Goal: Task Accomplishment & Management: Manage account settings

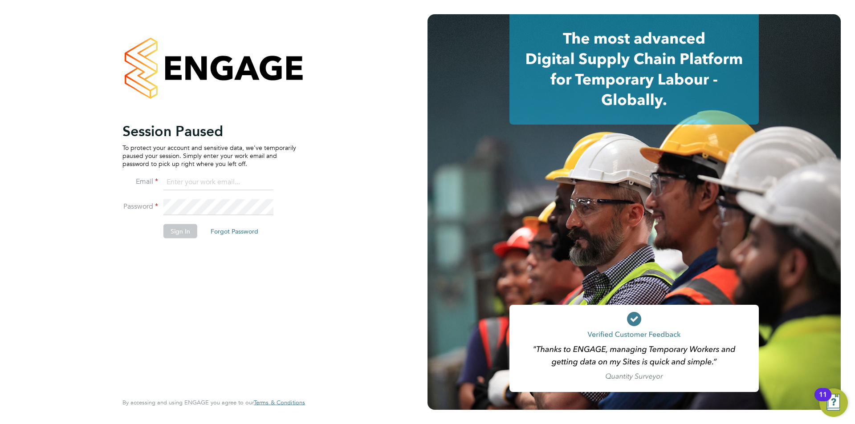
type input "[EMAIL_ADDRESS][DOMAIN_NAME]"
click at [82, 167] on div "Session Paused To protect your account and sensitive data, we've temporarily pa…" at bounding box center [213, 212] width 427 height 424
click at [173, 232] on button "Sign In" at bounding box center [180, 231] width 34 height 14
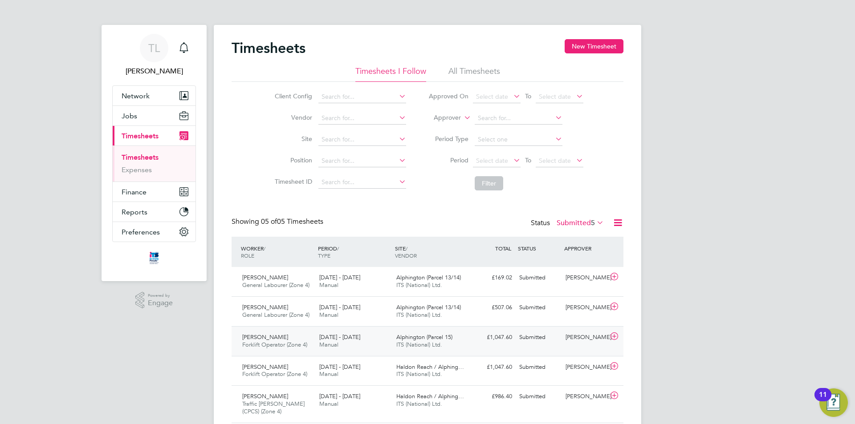
click at [587, 336] on div "Levi Sullivan" at bounding box center [585, 337] width 46 height 15
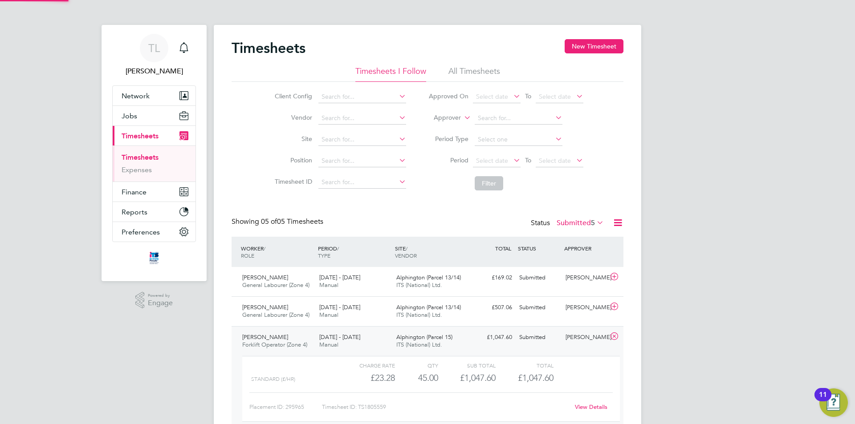
scroll to position [15, 87]
click at [601, 407] on link "View Details" at bounding box center [591, 407] width 32 height 8
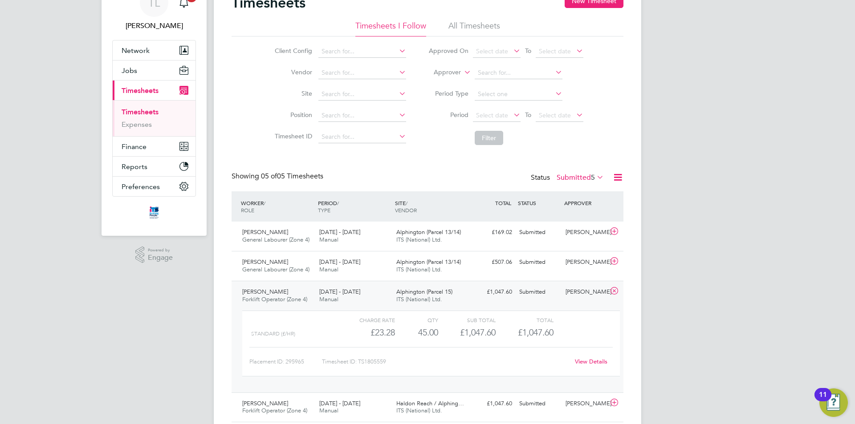
scroll to position [113, 0]
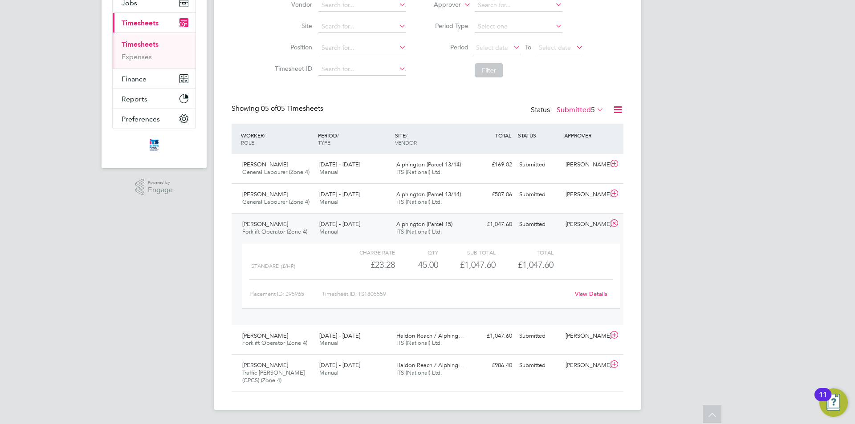
click at [597, 293] on link "View Details" at bounding box center [591, 294] width 32 height 8
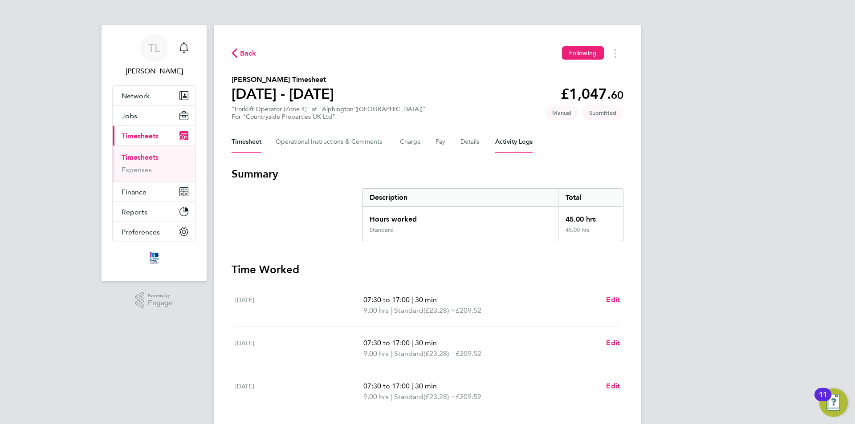
click at [500, 143] on Logs-tab "Activity Logs" at bounding box center [513, 141] width 37 height 21
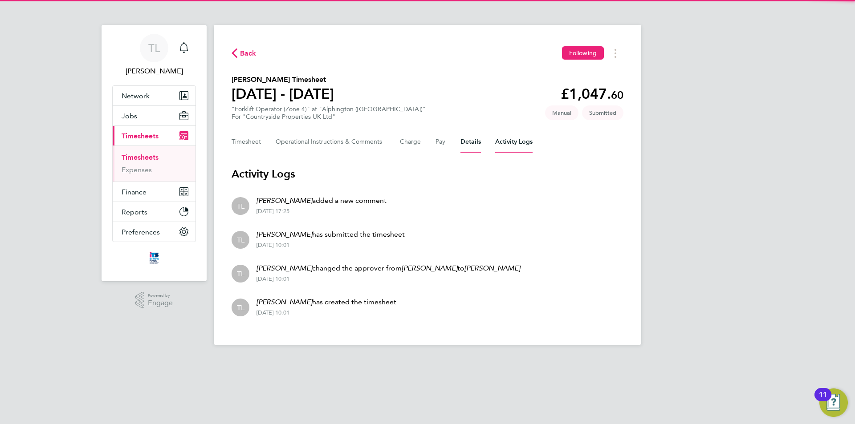
click at [478, 146] on button "Details" at bounding box center [470, 141] width 20 height 21
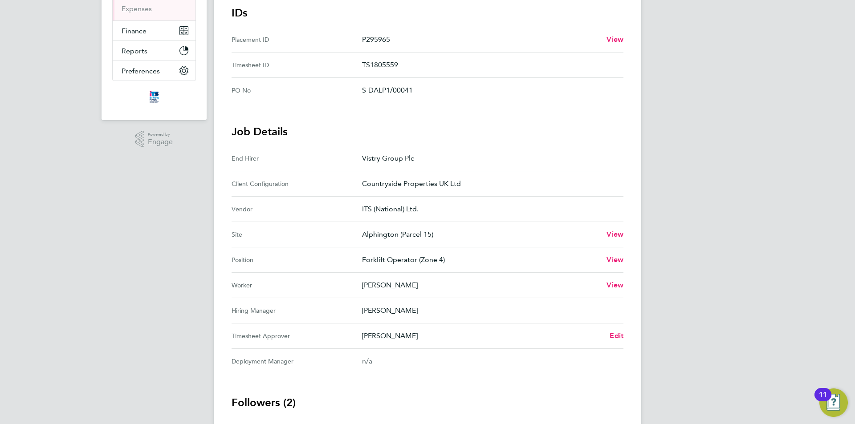
scroll to position [178, 0]
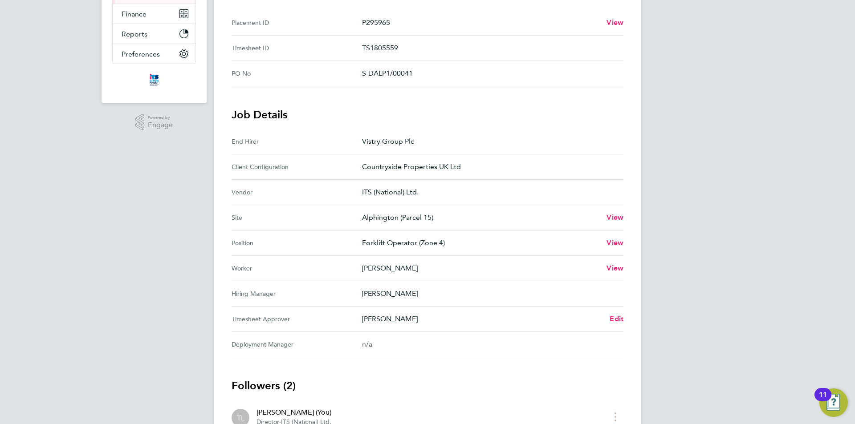
click at [615, 312] on Approver "Timesheet Approver Levi Sullivan Edit" at bounding box center [428, 319] width 392 height 25
click at [622, 324] on link "Edit" at bounding box center [616, 319] width 14 height 11
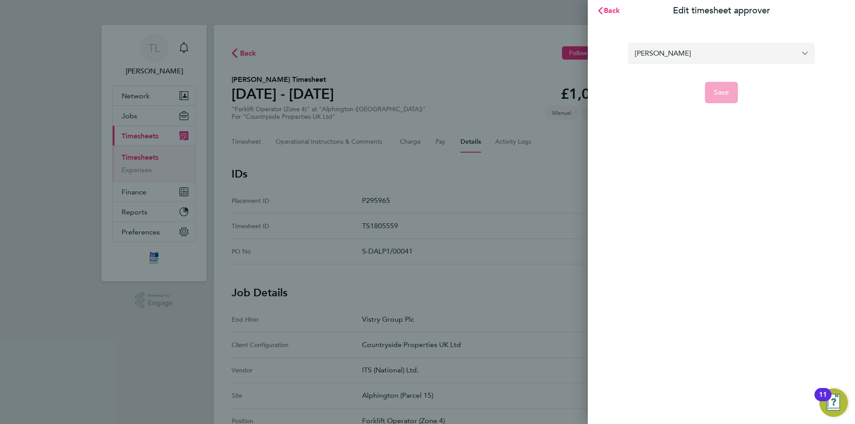
click at [727, 61] on input "Levi Sullivan" at bounding box center [721, 53] width 187 height 21
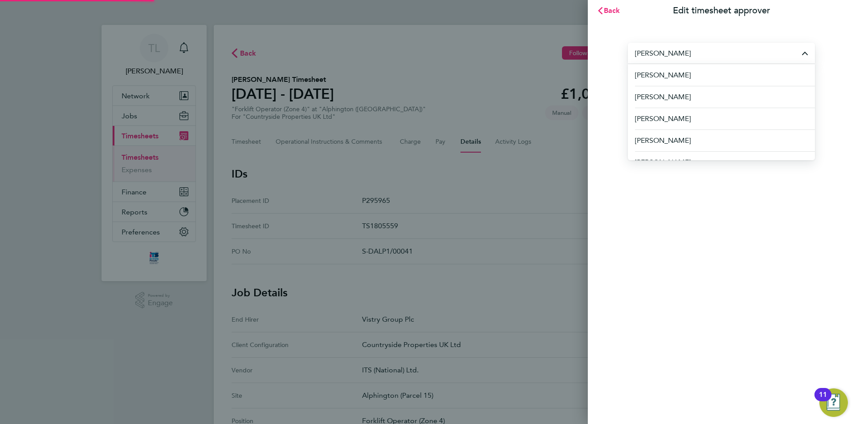
click at [727, 61] on input "Levi Sullivan" at bounding box center [721, 53] width 187 height 21
click at [677, 61] on input "mike" at bounding box center [721, 53] width 187 height 21
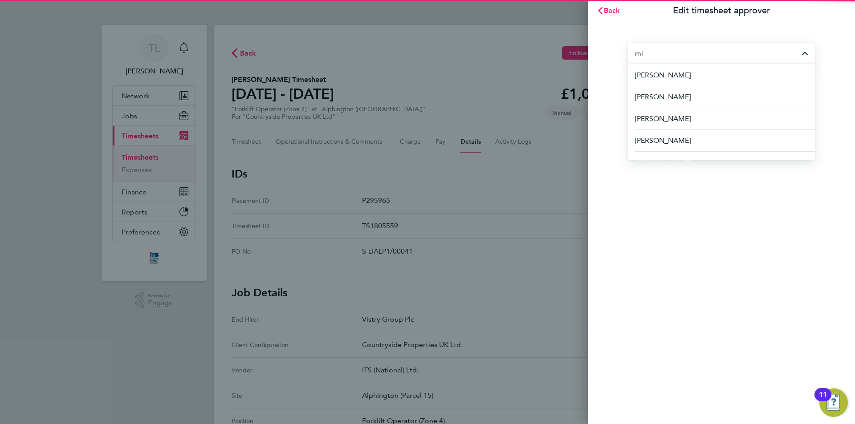
type input "m"
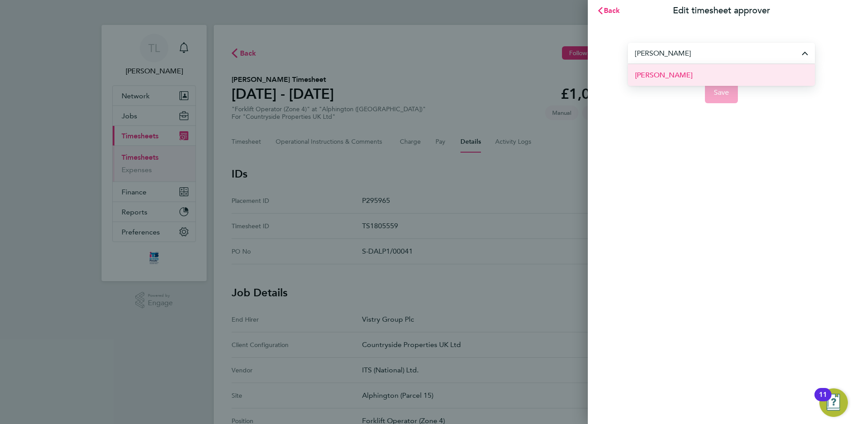
click at [676, 68] on li "Faye Allen" at bounding box center [721, 75] width 187 height 22
type input "Faye Allen"
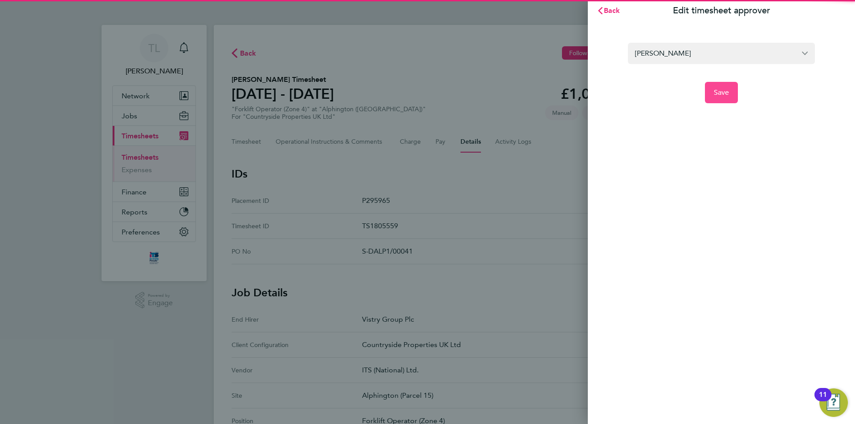
click at [724, 89] on span "Save" at bounding box center [722, 92] width 16 height 9
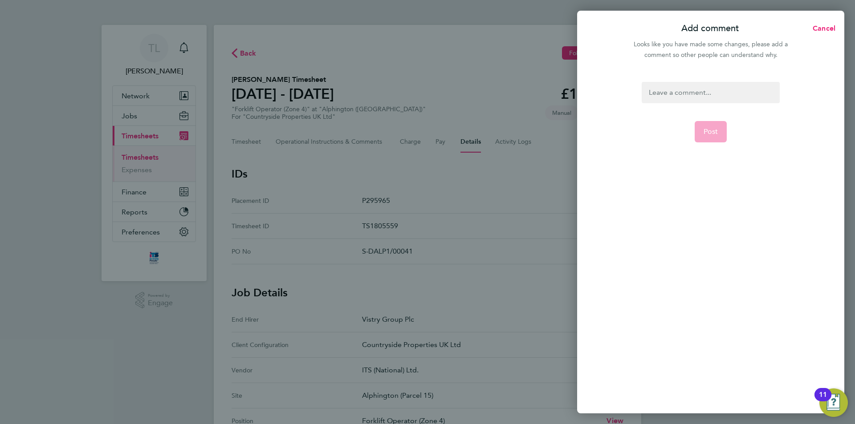
click at [724, 89] on div at bounding box center [711, 92] width 138 height 21
drag, startPoint x: 709, startPoint y: 20, endPoint x: 708, endPoint y: 39, distance: 18.7
click at [708, 39] on app-sheet-header "Add comment Cancel Looks like you have made some changes, please add a comment …" at bounding box center [710, 44] width 267 height 53
click at [738, 103] on div "Morning Faye please may you approve this timesheet in" at bounding box center [711, 98] width 138 height 32
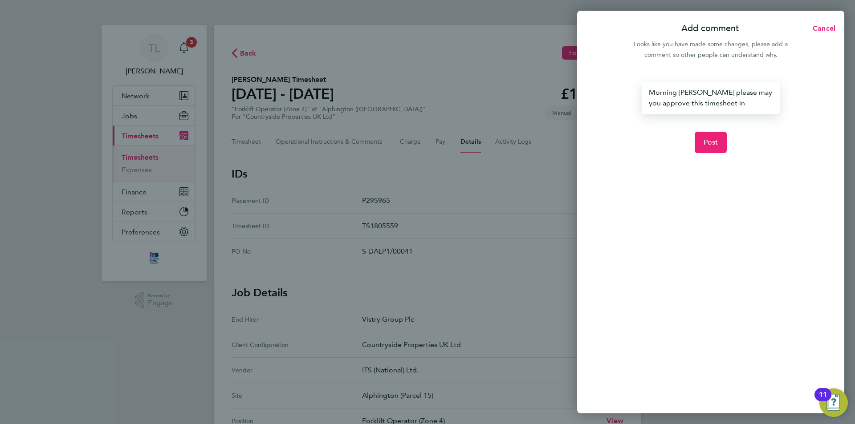
click at [700, 105] on div "Morning Faye please may you approve this timesheet in" at bounding box center [711, 98] width 138 height 32
drag, startPoint x: 700, startPoint y: 105, endPoint x: 743, endPoint y: 102, distance: 42.4
click at [747, 100] on div "Morning Faye please may you approve this timesheet in" at bounding box center [711, 98] width 138 height 32
click at [722, 144] on button "Post" at bounding box center [711, 142] width 32 height 21
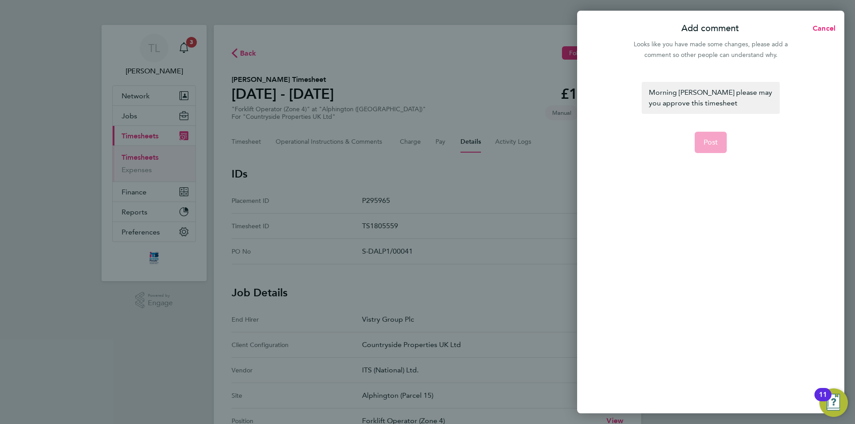
click at [716, 146] on app-form-button "Post" at bounding box center [711, 142] width 32 height 21
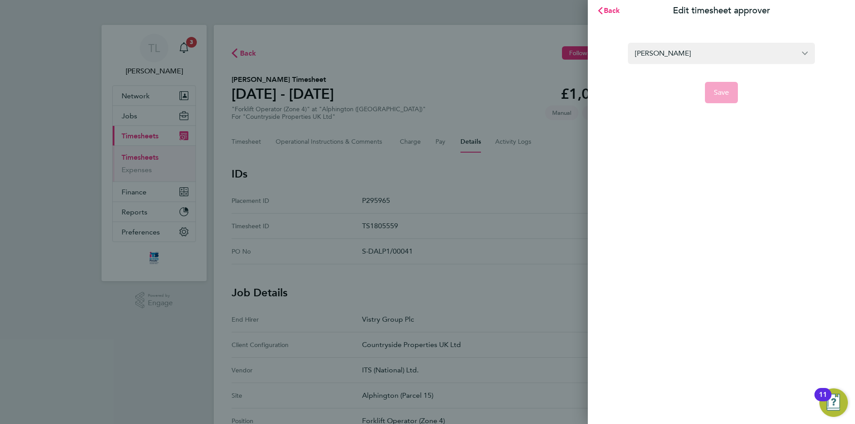
click at [605, 164] on div "Back Edit timesheet approver Faye Allen Save" at bounding box center [721, 212] width 267 height 424
click at [491, 269] on div "Back Edit timesheet approver Faye Allen Save" at bounding box center [427, 212] width 855 height 424
click at [648, 105] on div "Faye Allen Save" at bounding box center [721, 67] width 267 height 93
click at [659, 104] on div "Faye Allen Save" at bounding box center [721, 67] width 267 height 93
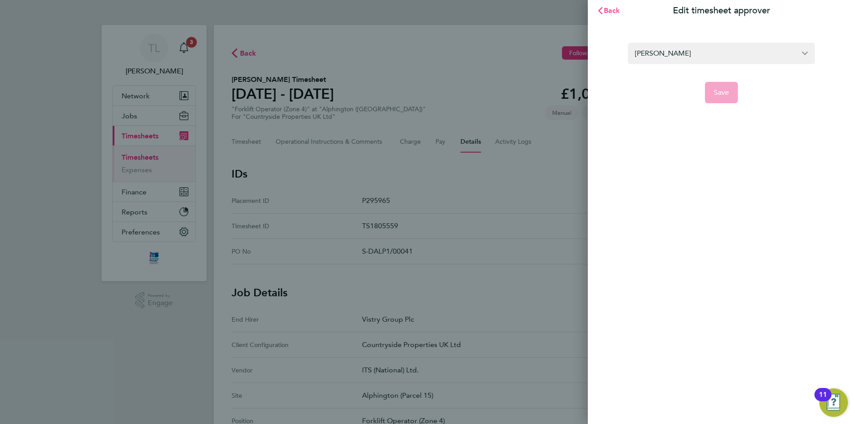
click at [611, 13] on span "Back" at bounding box center [612, 10] width 16 height 8
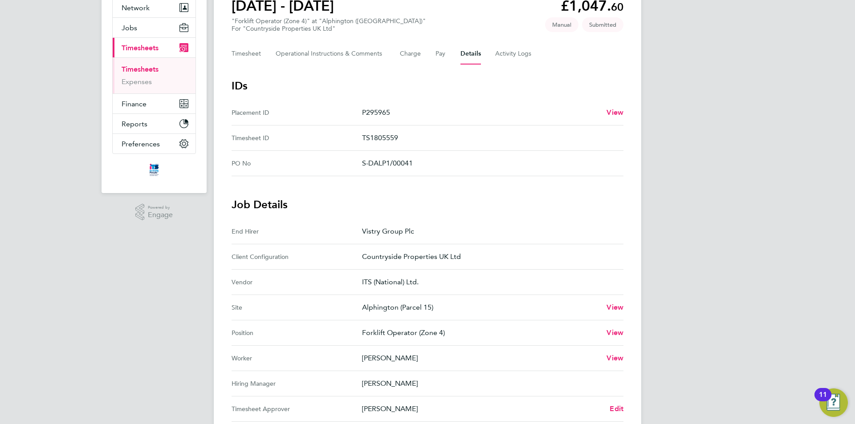
scroll to position [267, 0]
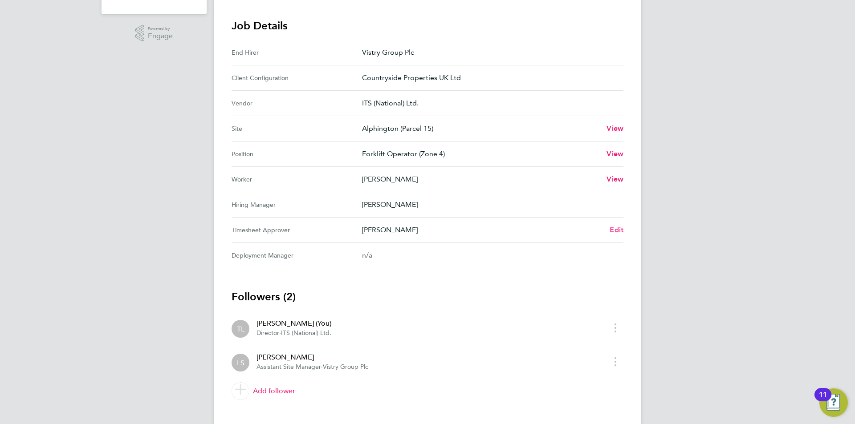
click at [613, 228] on span "Edit" at bounding box center [616, 230] width 14 height 8
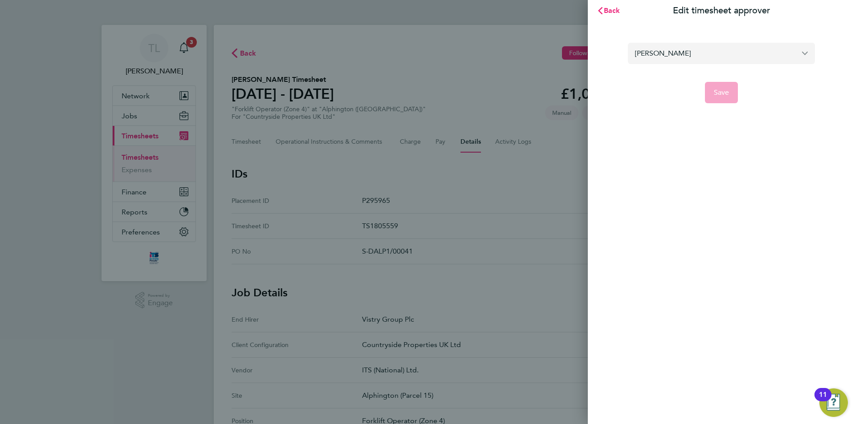
click at [736, 49] on input "[PERSON_NAME]" at bounding box center [721, 53] width 187 height 21
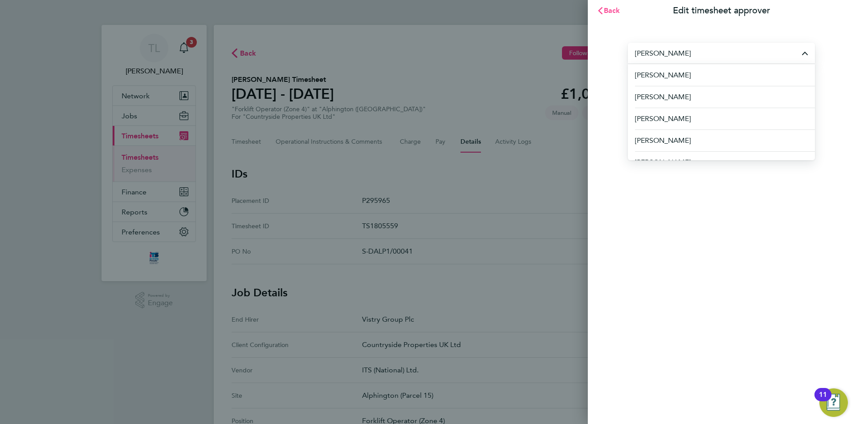
click at [619, 6] on span "Back" at bounding box center [612, 10] width 16 height 8
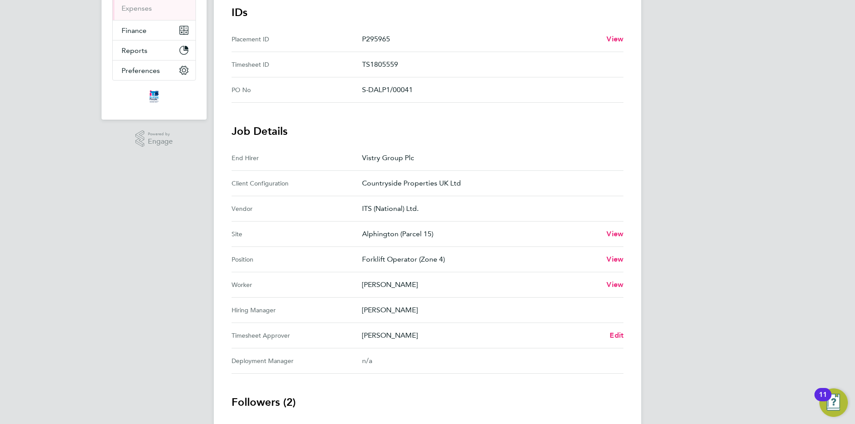
scroll to position [223, 0]
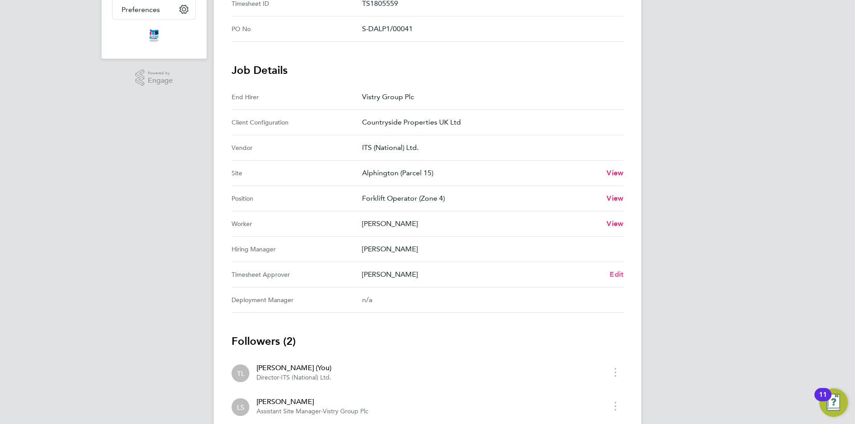
click at [615, 274] on span "Edit" at bounding box center [616, 274] width 14 height 8
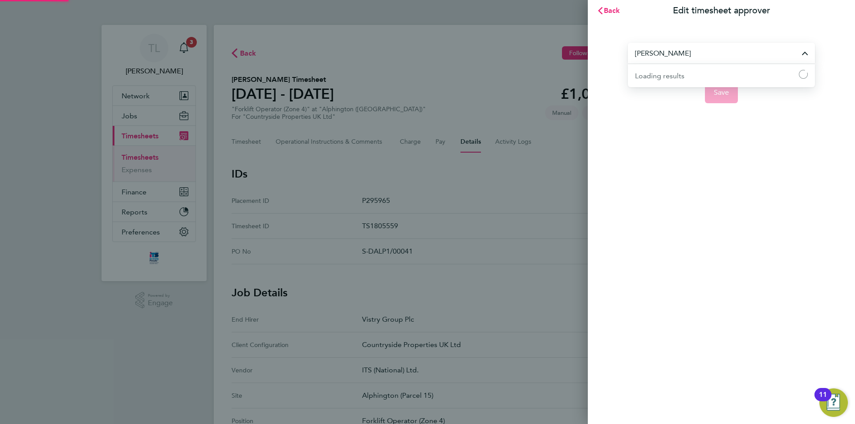
click at [708, 61] on input "[PERSON_NAME]" at bounding box center [721, 53] width 187 height 21
click at [708, 61] on input "Levi Sullivan" at bounding box center [721, 53] width 187 height 21
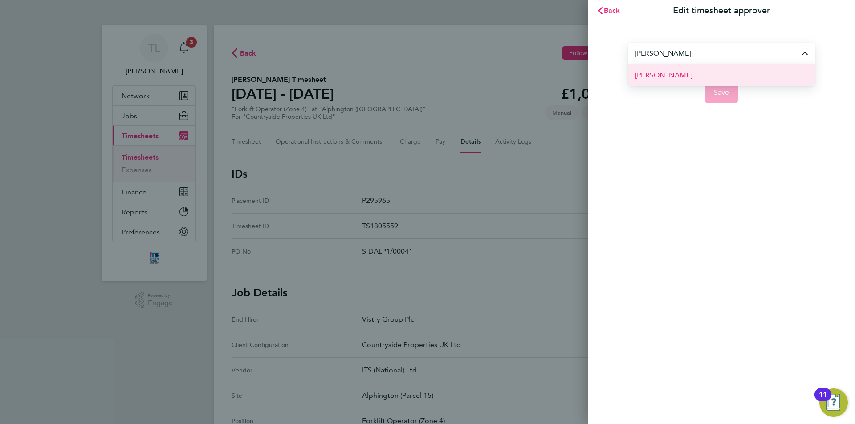
click at [688, 75] on li "Faye Allen" at bounding box center [721, 75] width 187 height 22
type input "Faye Allen"
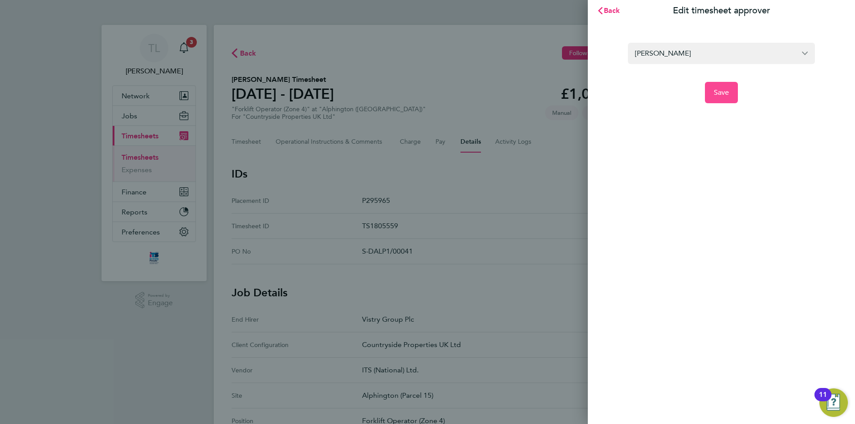
click at [710, 88] on button "Save" at bounding box center [721, 92] width 33 height 21
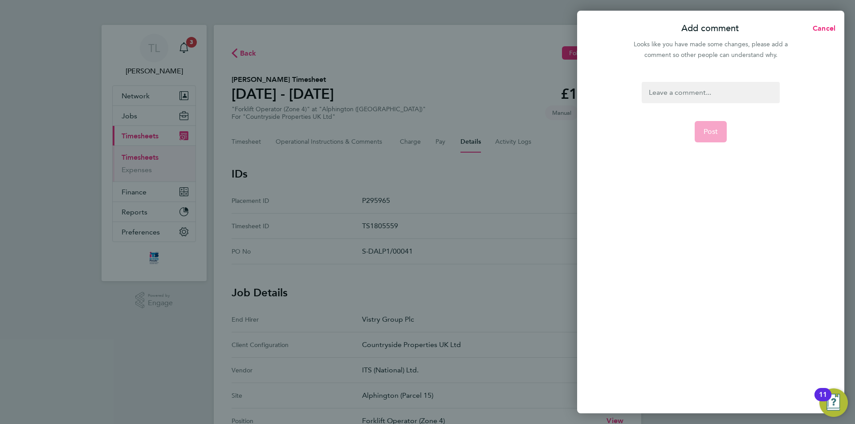
click at [706, 93] on div at bounding box center [711, 92] width 138 height 21
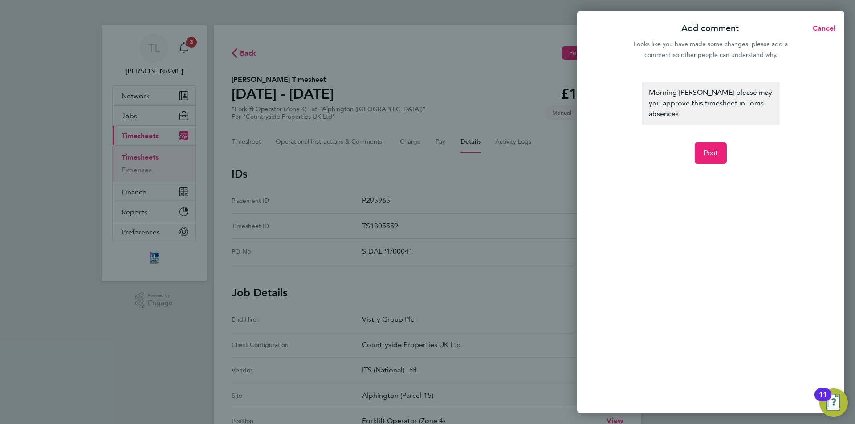
click at [644, 144] on form "Morning Faye please may you approve this timesheet in Toms absences Post" at bounding box center [710, 189] width 145 height 214
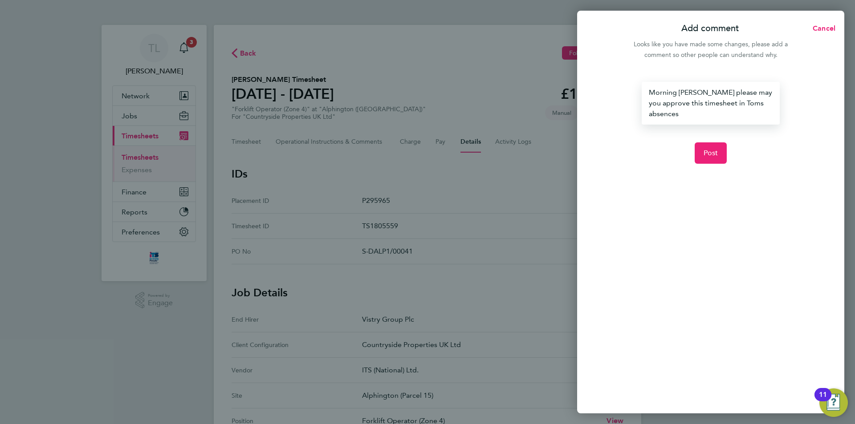
click at [681, 115] on div "Morning Faye please may you approve this timesheet in Toms absences" at bounding box center [711, 103] width 138 height 43
click at [700, 115] on div "Morning Faye please may you approve this timesheet in Toms absence" at bounding box center [711, 103] width 138 height 43
click at [677, 141] on form "Morning Faye please may you approve this timesheet in Toms absence Post" at bounding box center [710, 189] width 145 height 214
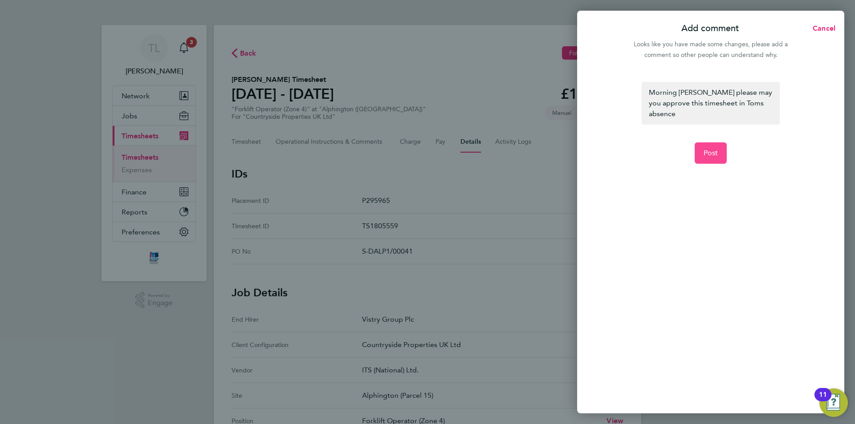
click at [703, 151] on button "Post" at bounding box center [711, 152] width 32 height 21
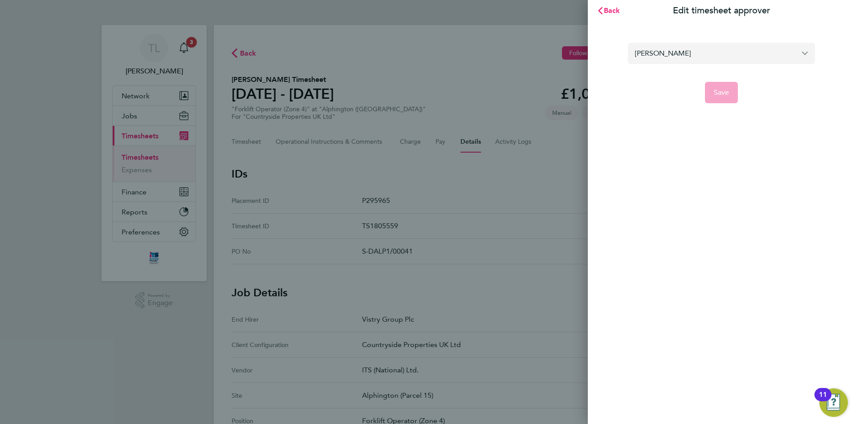
click at [730, 57] on input "Faye Allen" at bounding box center [721, 53] width 187 height 21
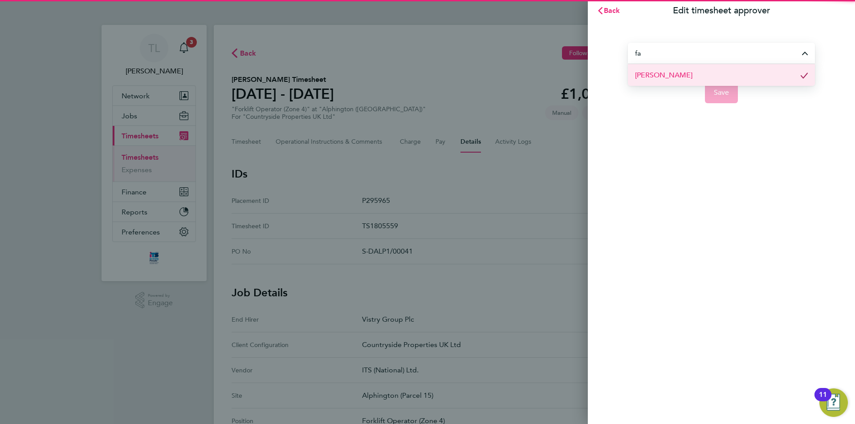
type input "f"
click at [695, 79] on li "Faye Allen" at bounding box center [721, 75] width 187 height 22
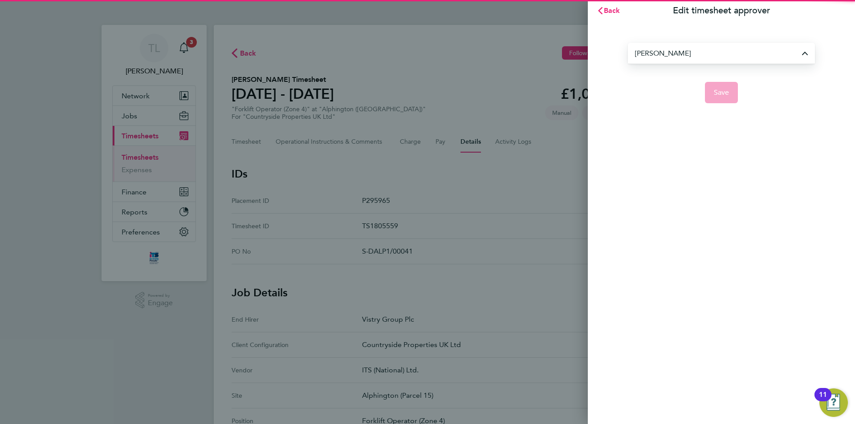
type input "Faye Allen"
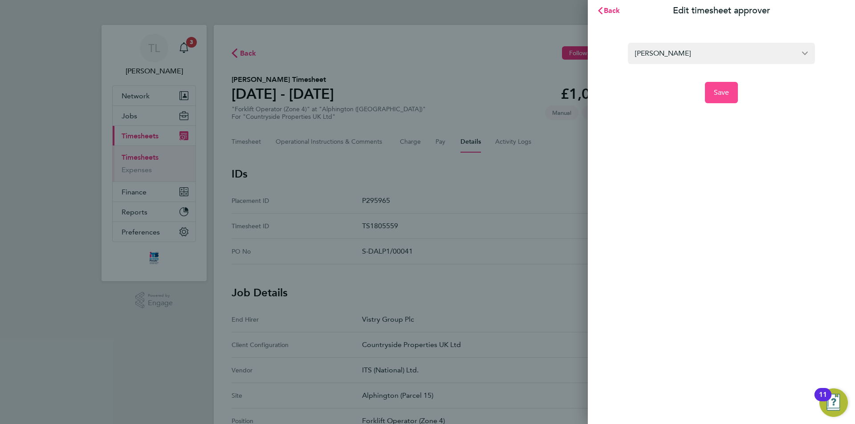
click at [727, 93] on span "Save" at bounding box center [722, 92] width 16 height 9
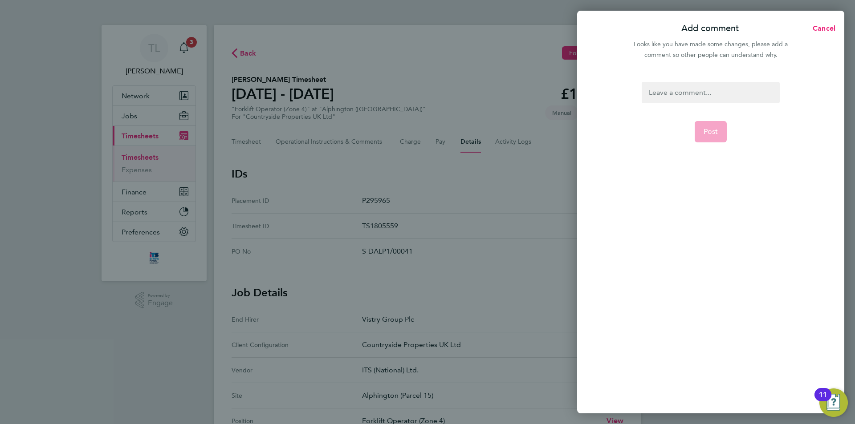
click at [727, 93] on div at bounding box center [711, 92] width 138 height 21
click at [711, 126] on app-form-button "Post" at bounding box center [711, 131] width 32 height 21
click at [695, 95] on div at bounding box center [711, 92] width 138 height 21
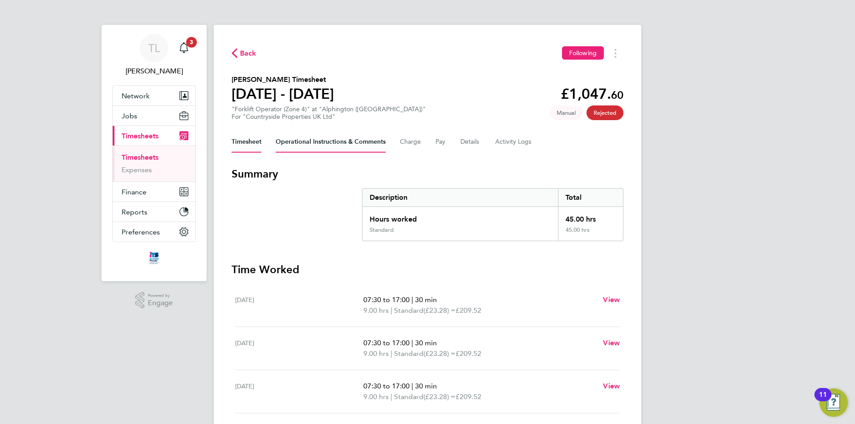
click at [311, 150] on Comments-tab "Operational Instructions & Comments" at bounding box center [331, 141] width 110 height 21
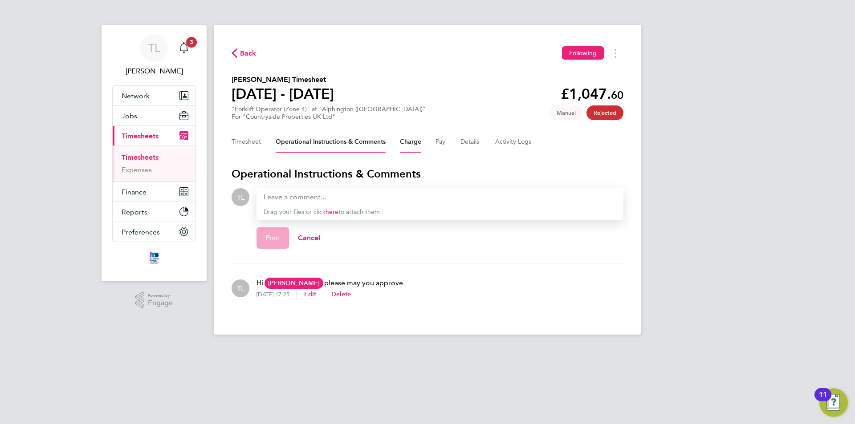
click at [421, 146] on button "Charge" at bounding box center [410, 141] width 21 height 21
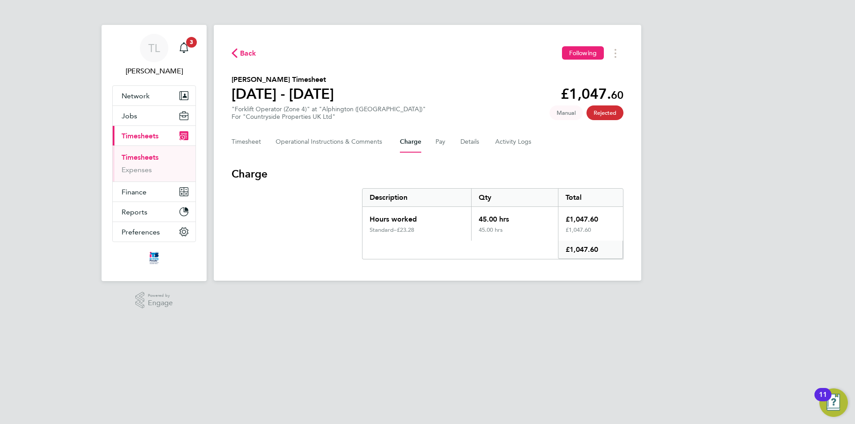
click at [457, 143] on div "Timesheet Operational Instructions & Comments Charge Pay Details Activity Logs" at bounding box center [428, 141] width 392 height 21
click at [435, 144] on button "Pay" at bounding box center [440, 141] width 11 height 21
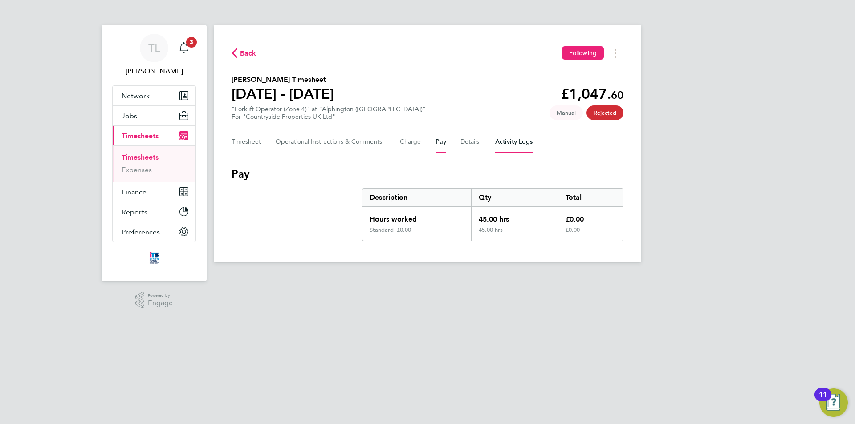
click at [507, 147] on Logs-tab "Activity Logs" at bounding box center [513, 141] width 37 height 21
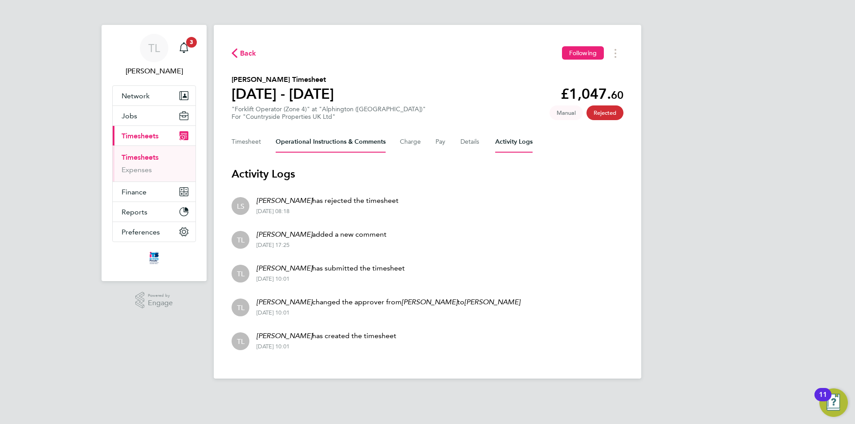
click at [318, 137] on Comments-tab "Operational Instructions & Comments" at bounding box center [331, 141] width 110 height 21
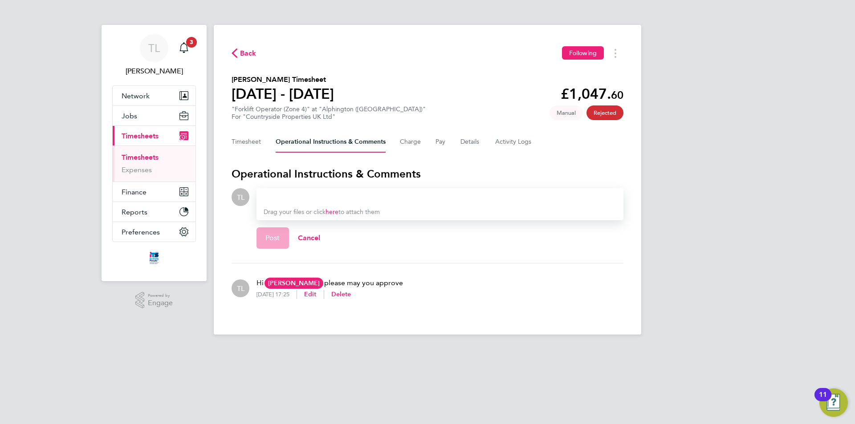
click at [147, 154] on link "Timesheets" at bounding box center [140, 157] width 37 height 8
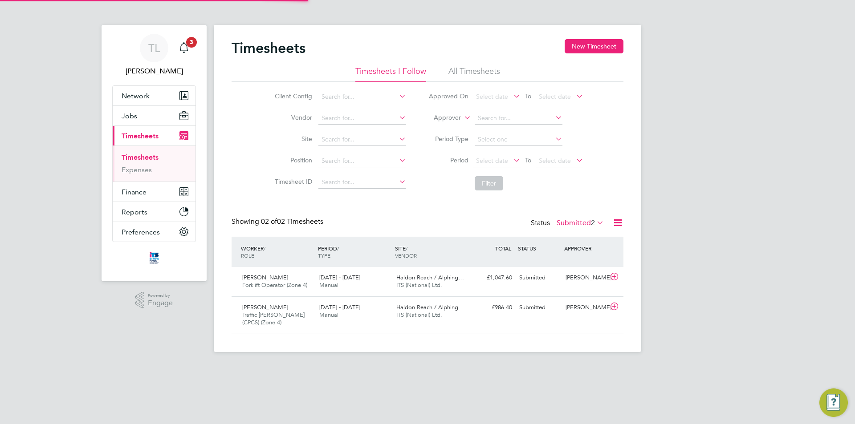
scroll to position [23, 77]
click at [587, 45] on button "New Timesheet" at bounding box center [594, 46] width 59 height 14
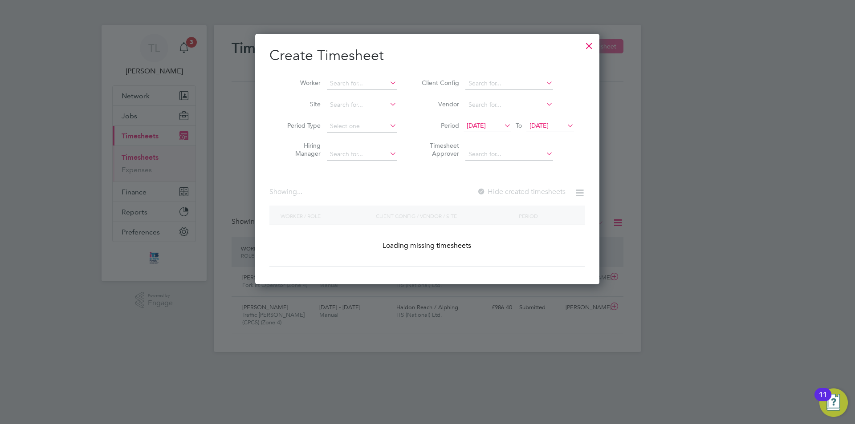
scroll to position [1037, 345]
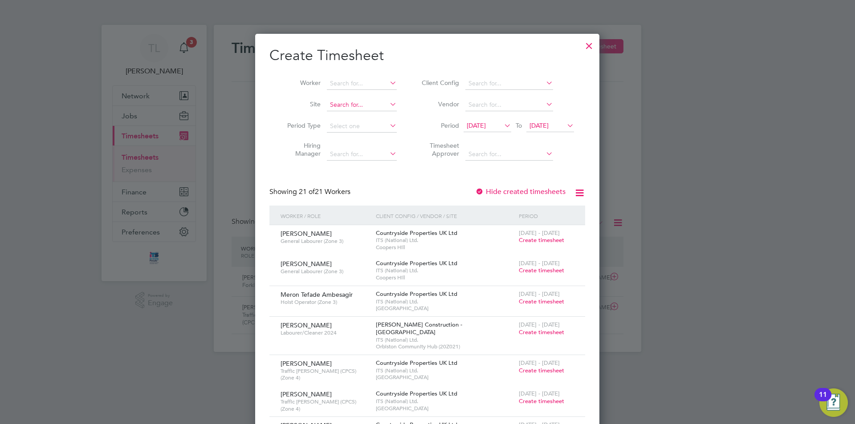
click at [344, 99] on input at bounding box center [362, 105] width 70 height 12
type input "p"
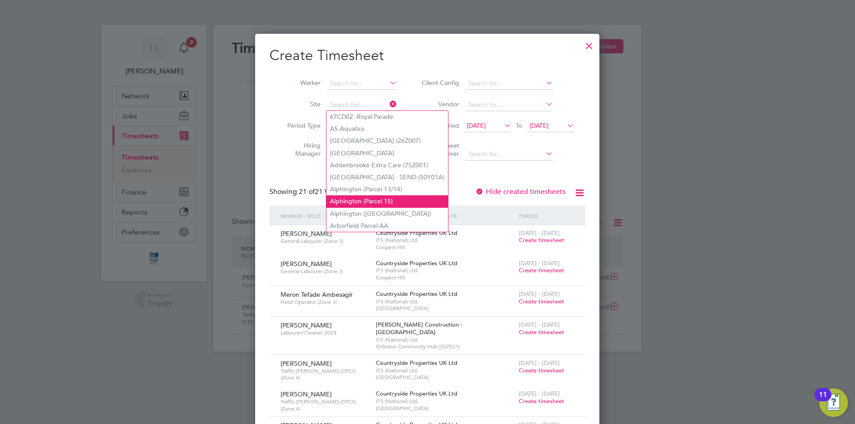
click at [380, 195] on li "Alphington (Parcel 15)" at bounding box center [387, 201] width 122 height 12
type input "Alphington (Parcel 15)"
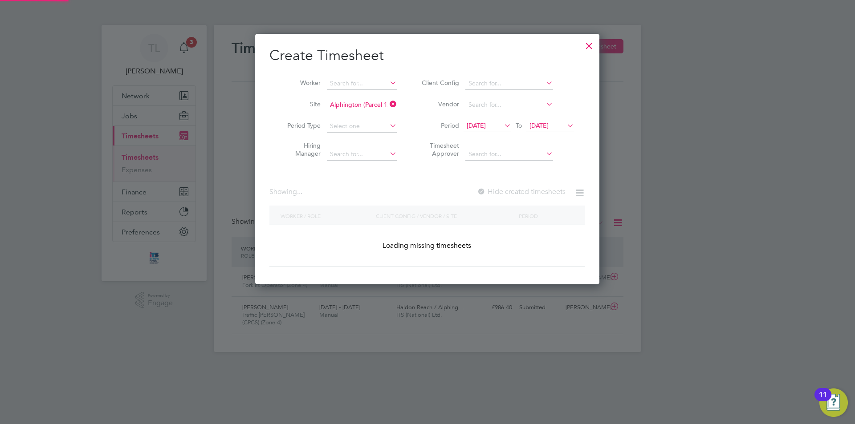
scroll to position [240, 345]
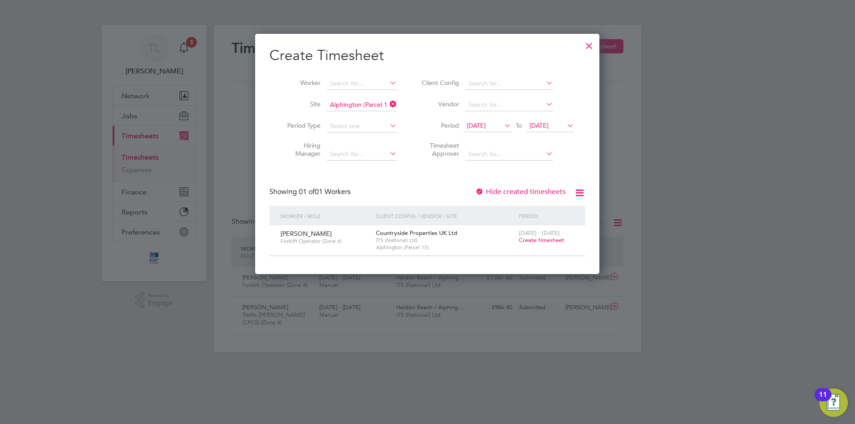
click at [542, 242] on span "Create timesheet" at bounding box center [541, 240] width 45 height 8
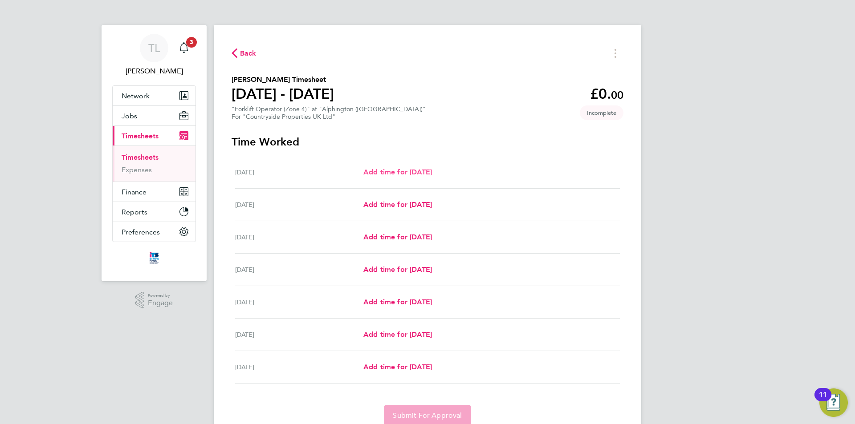
click at [395, 177] on link "Add time for Mon 18 Aug" at bounding box center [397, 172] width 69 height 11
select select "30"
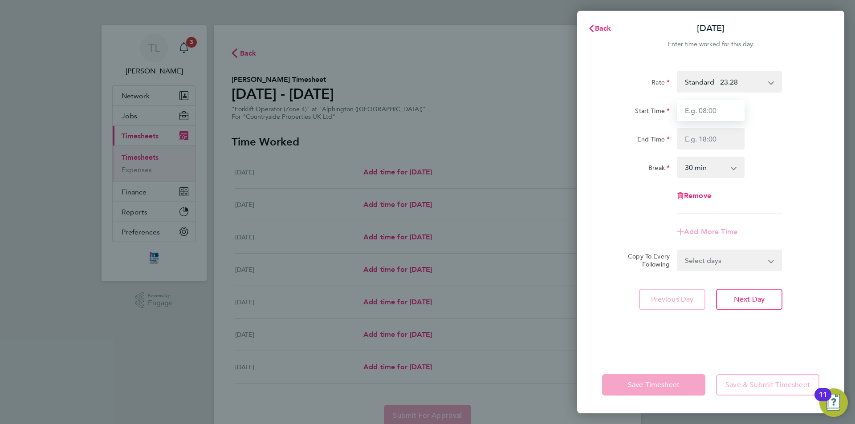
click at [705, 114] on input "Start Time" at bounding box center [711, 110] width 68 height 21
type input "07:30"
click at [717, 134] on input "End Time" at bounding box center [711, 138] width 68 height 21
type input "17:00"
click at [788, 208] on div "Rate Standard - 23.28 Start Time 07:30 End Time 17:00 Break 0 min 15 min 30 min…" at bounding box center [710, 142] width 217 height 143
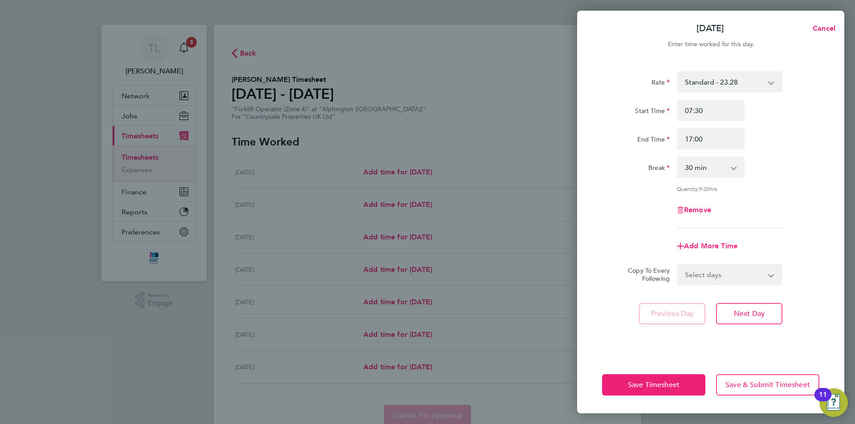
click at [769, 276] on select "Select days Day Weekday (Mon-Fri) Weekend (Sat-Sun) Tuesday Wednesday Thursday …" at bounding box center [724, 275] width 93 height 20
select select "WEEKDAY"
click at [678, 265] on select "Select days Day Weekday (Mon-Fri) Weekend (Sat-Sun) Tuesday Wednesday Thursday …" at bounding box center [724, 275] width 93 height 20
select select "2025-08-24"
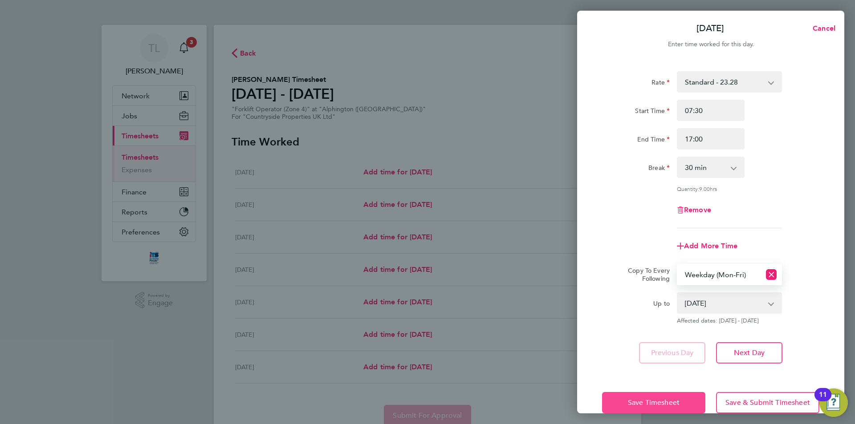
click at [640, 400] on span "Save Timesheet" at bounding box center [654, 402] width 52 height 9
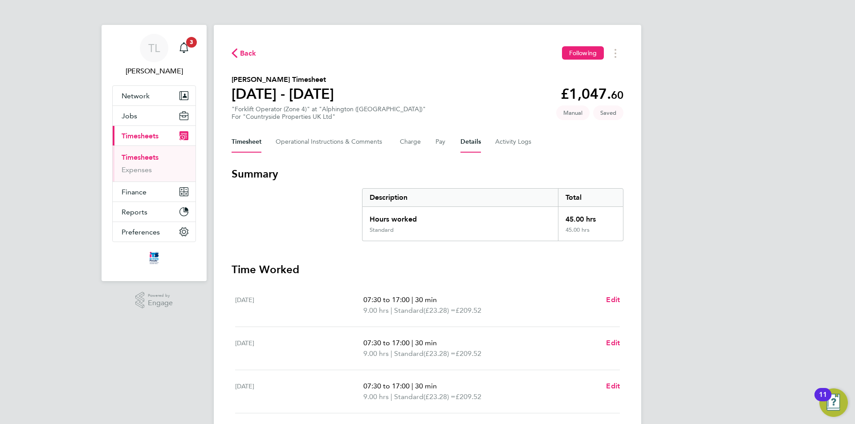
click at [472, 148] on button "Details" at bounding box center [470, 141] width 20 height 21
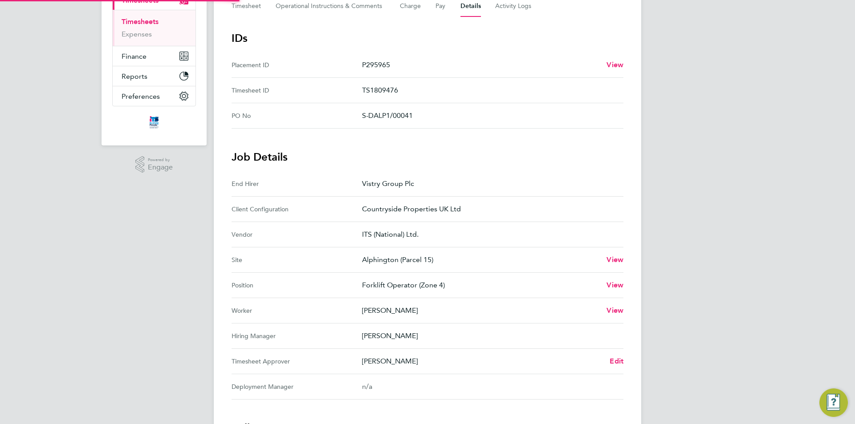
scroll to position [267, 0]
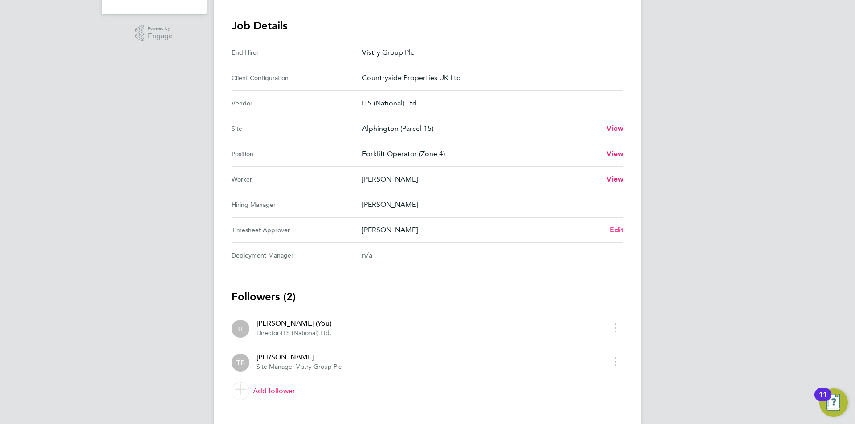
click at [622, 233] on span "Edit" at bounding box center [616, 230] width 14 height 8
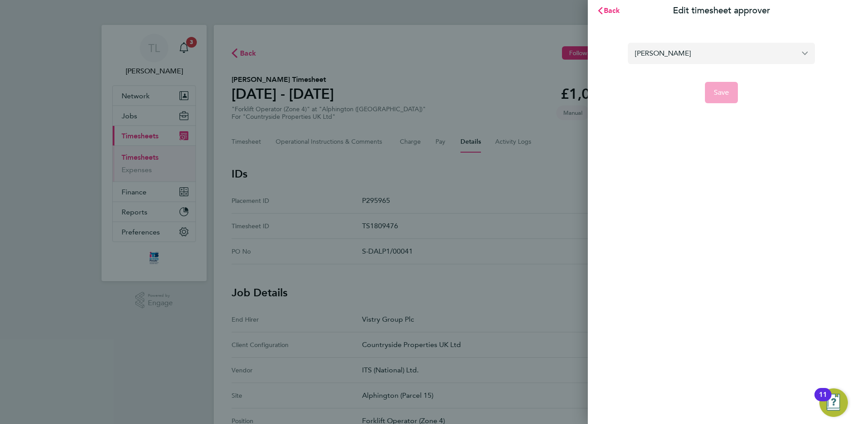
click at [773, 56] on input "Tom Barnett" at bounding box center [721, 53] width 187 height 21
type input "p"
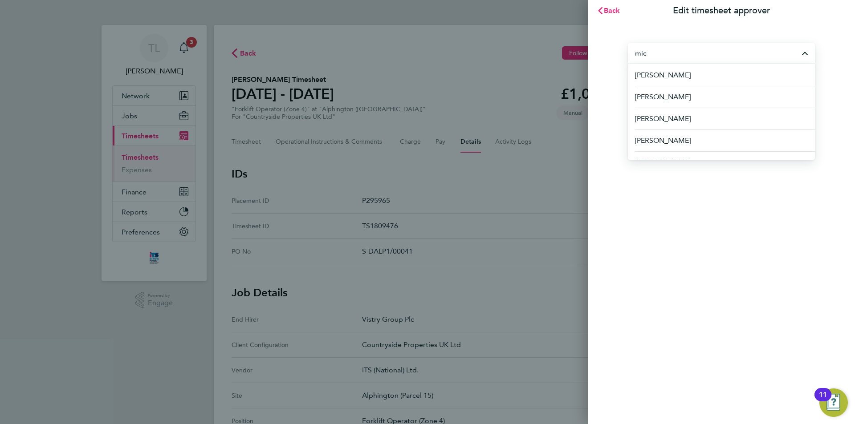
click at [710, 50] on input "mic" at bounding box center [721, 53] width 187 height 21
type input "m"
type input "pu"
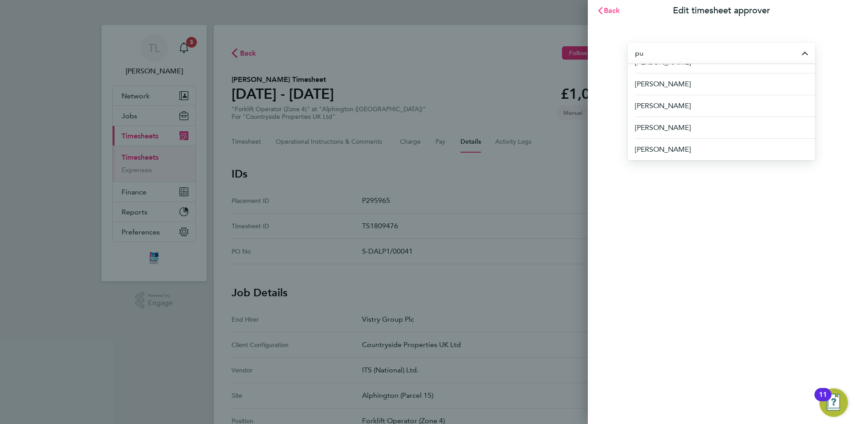
click at [614, 8] on span "Back" at bounding box center [612, 10] width 16 height 8
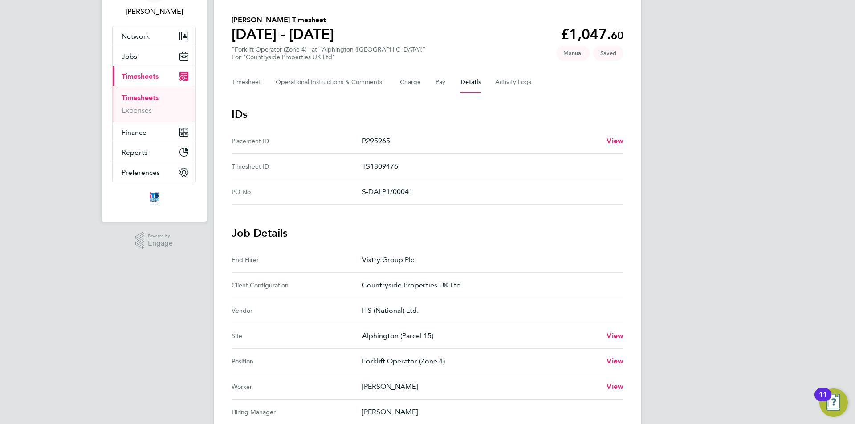
scroll to position [134, 0]
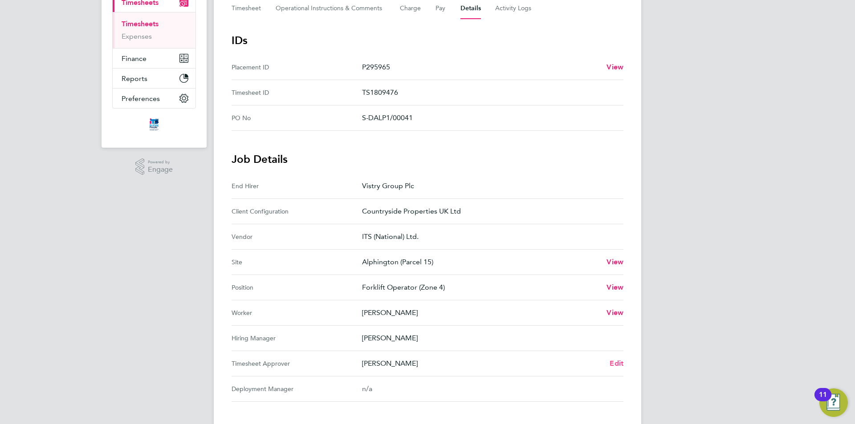
click at [620, 366] on span "Edit" at bounding box center [616, 363] width 14 height 8
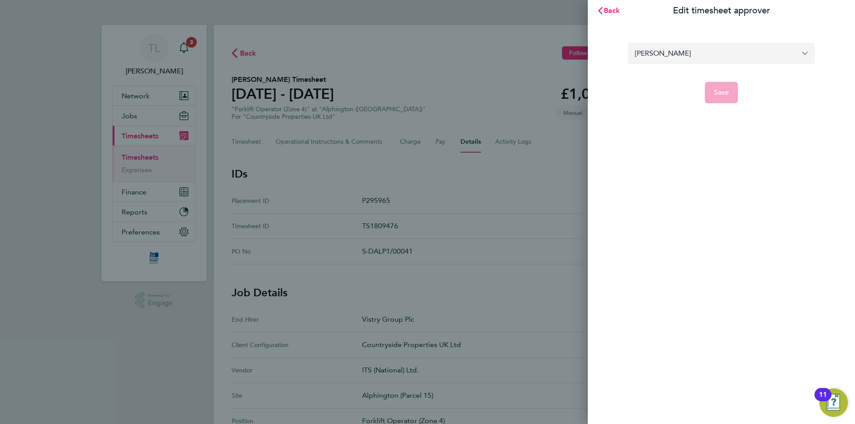
click at [704, 56] on input "Tom Barnett" at bounding box center [721, 53] width 187 height 21
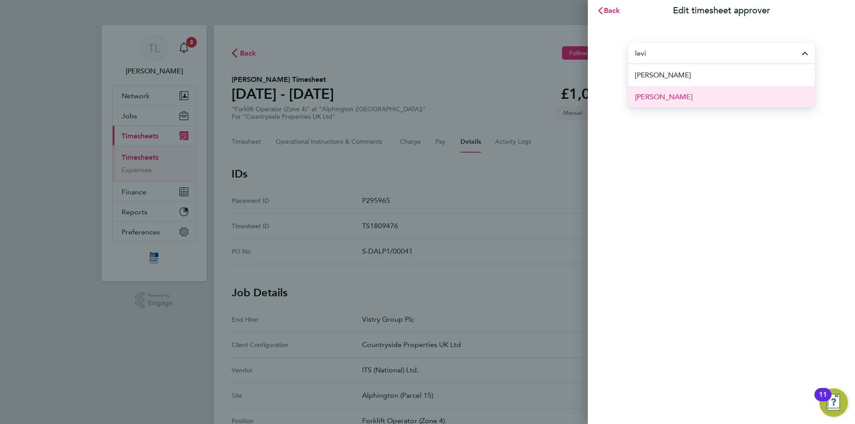
click at [686, 102] on li "Levi Sullivan" at bounding box center [721, 97] width 187 height 22
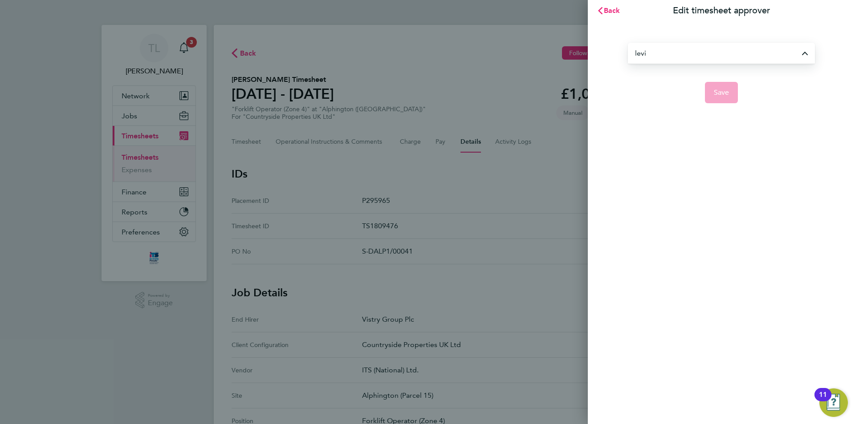
type input "Levi Sullivan"
click at [712, 93] on button "Save" at bounding box center [721, 92] width 33 height 21
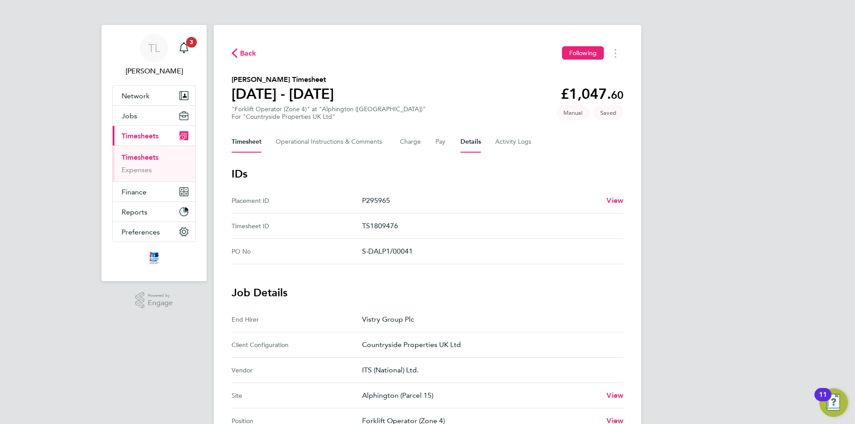
click at [254, 148] on button "Timesheet" at bounding box center [247, 141] width 30 height 21
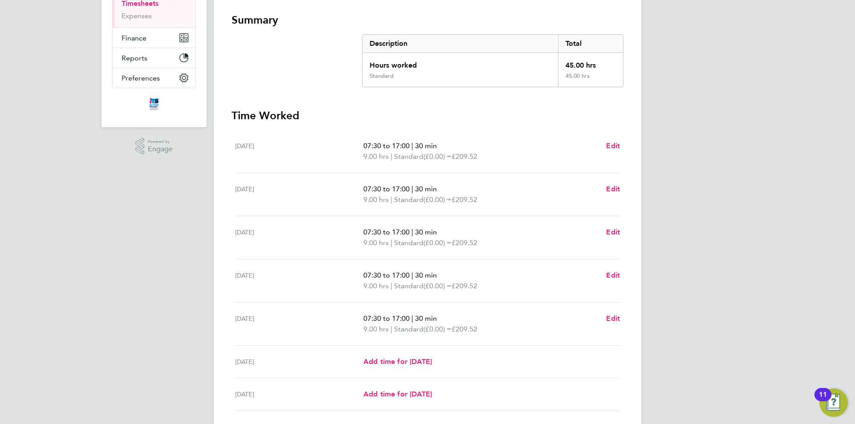
scroll to position [219, 0]
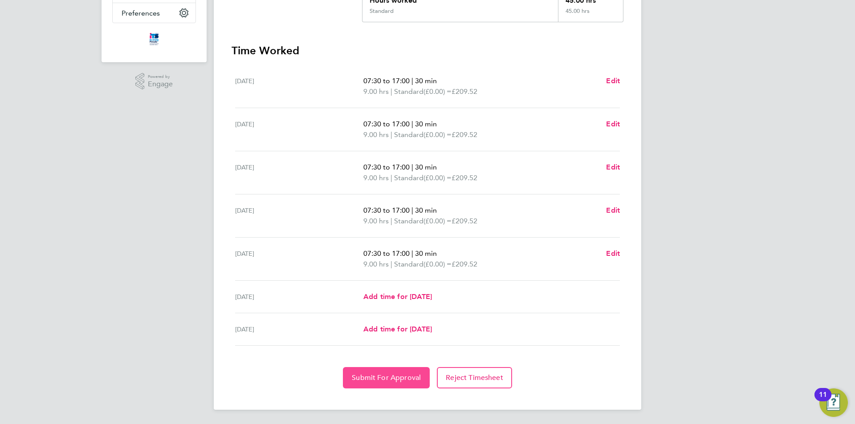
click at [392, 384] on button "Submit For Approval" at bounding box center [386, 377] width 87 height 21
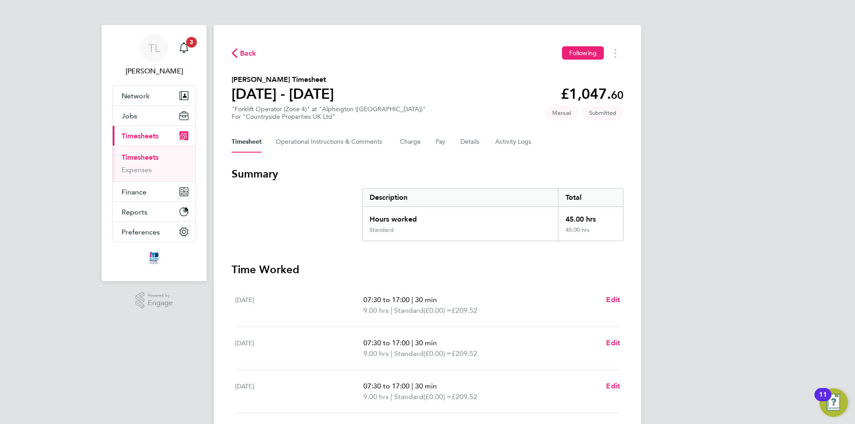
click at [246, 55] on span "Back" at bounding box center [248, 53] width 16 height 11
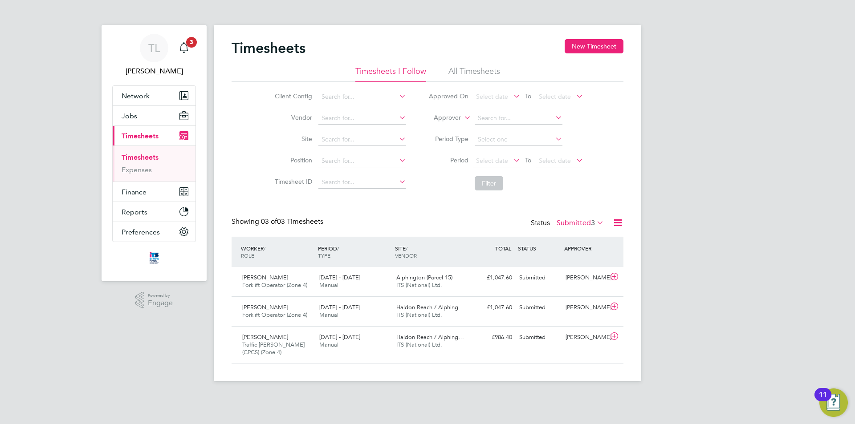
click at [579, 236] on div "Showing 03 of 03 Timesheets Status Submitted 3" at bounding box center [428, 227] width 392 height 20
click at [583, 229] on div "Status Submitted 3" at bounding box center [568, 223] width 75 height 12
click at [591, 224] on span "3" at bounding box center [593, 223] width 4 height 9
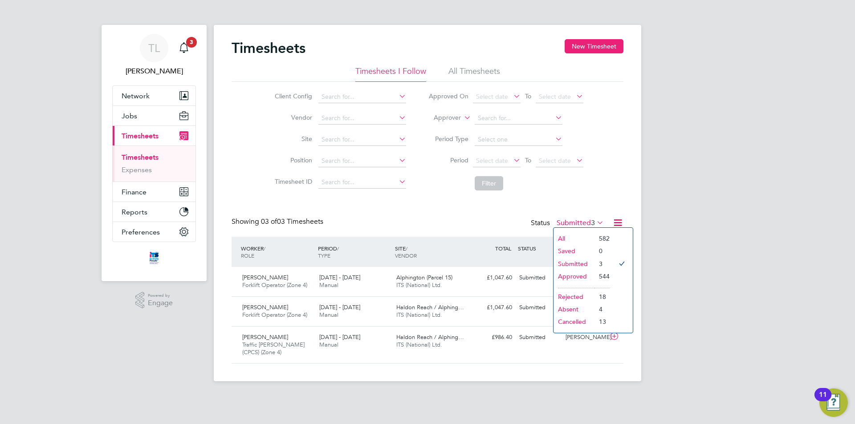
click at [588, 276] on li "Approved" at bounding box center [573, 276] width 41 height 12
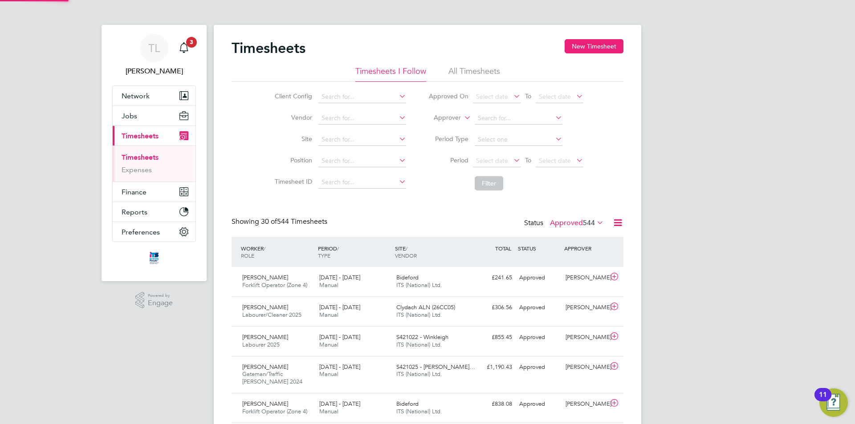
scroll to position [23, 77]
click at [492, 157] on span "Select date" at bounding box center [492, 161] width 32 height 8
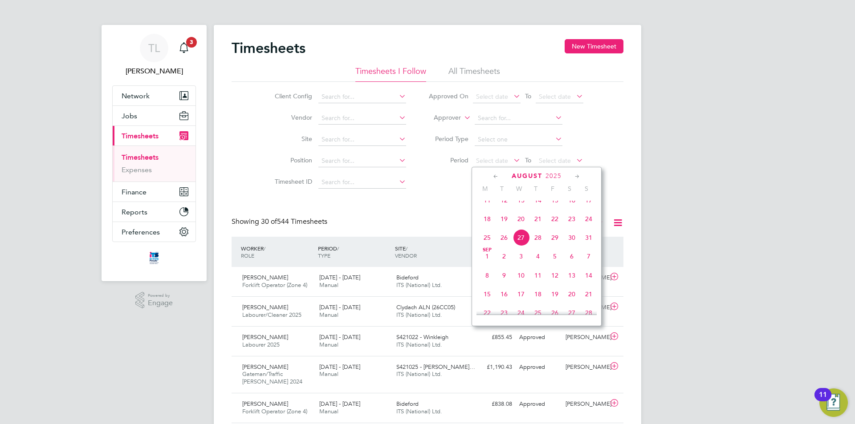
click at [569, 206] on span "16" at bounding box center [571, 200] width 17 height 17
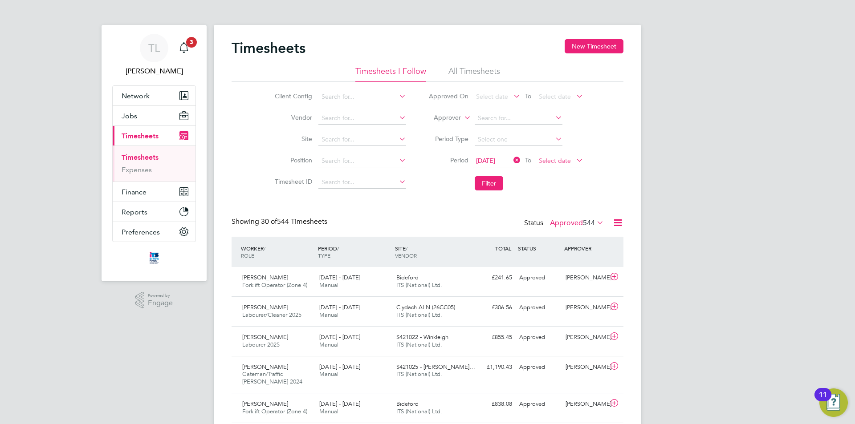
click at [571, 159] on span "Select date" at bounding box center [560, 161] width 48 height 12
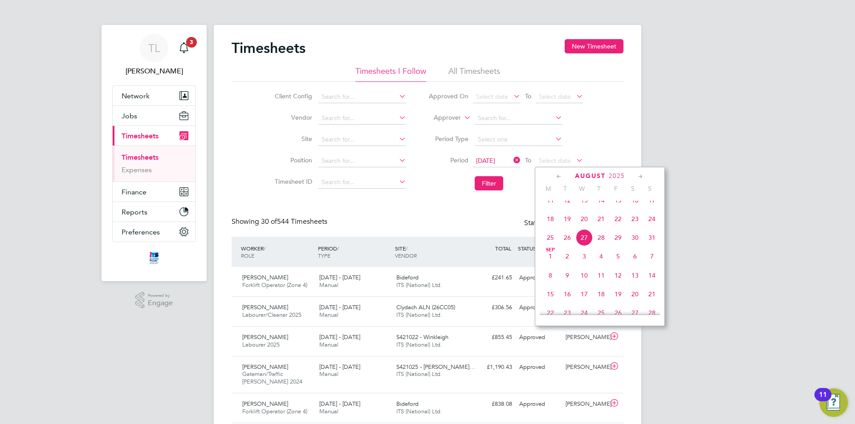
click at [620, 227] on span "22" at bounding box center [617, 219] width 17 height 17
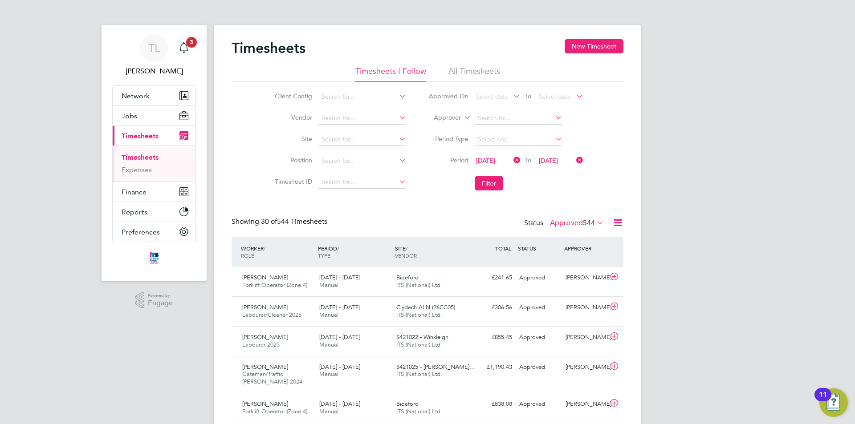
click at [488, 170] on li "Period 16 Aug 2025 To 22 Aug 2025" at bounding box center [505, 160] width 177 height 21
click at [489, 179] on button "Filter" at bounding box center [489, 183] width 28 height 14
click at [365, 143] on input at bounding box center [362, 140] width 88 height 12
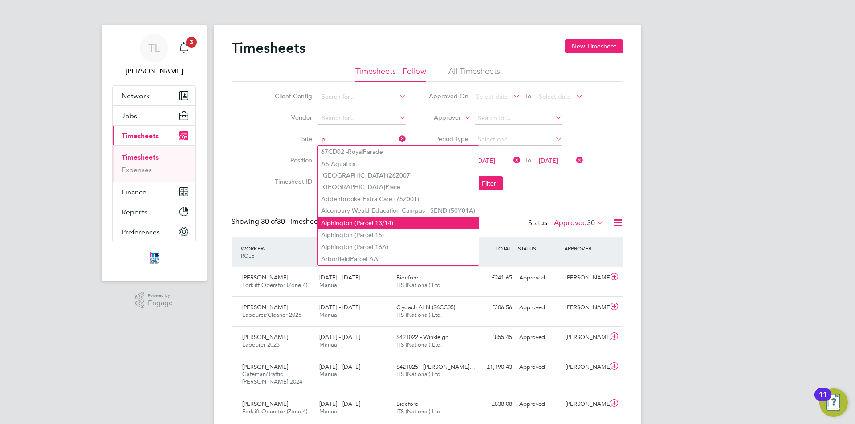
click at [388, 217] on li "Al p hington (Parcel 13/14)" at bounding box center [397, 223] width 161 height 12
type input "Alphington (Parcel 13/14)"
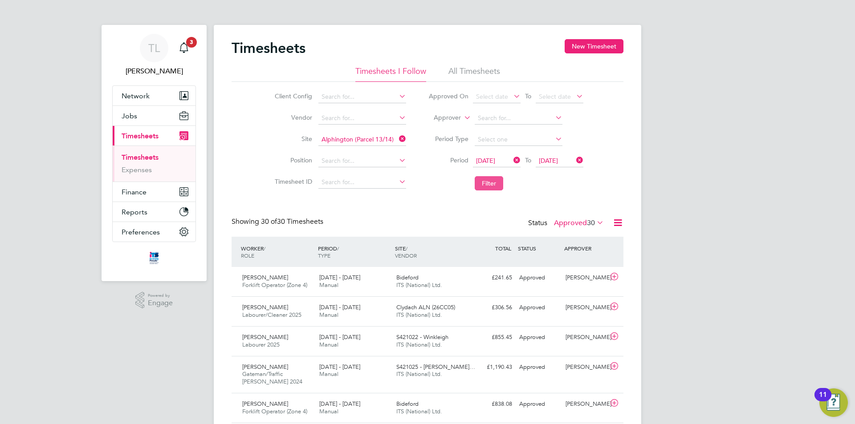
click at [491, 185] on button "Filter" at bounding box center [489, 183] width 28 height 14
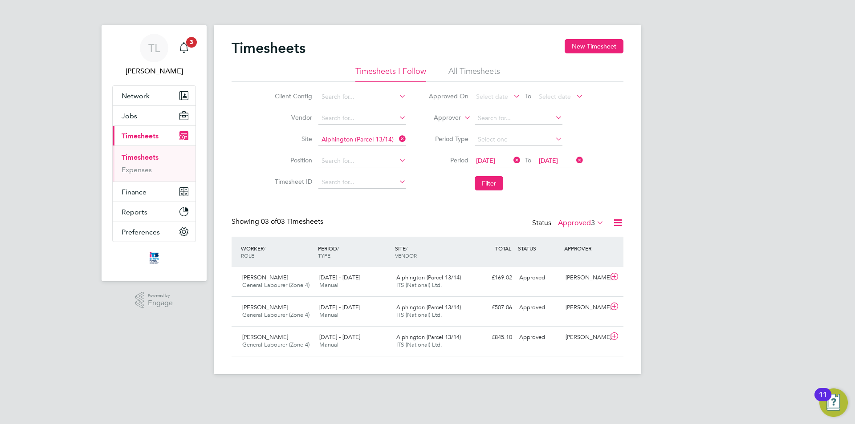
click at [397, 139] on icon at bounding box center [397, 139] width 0 height 12
click at [368, 138] on input at bounding box center [362, 140] width 88 height 12
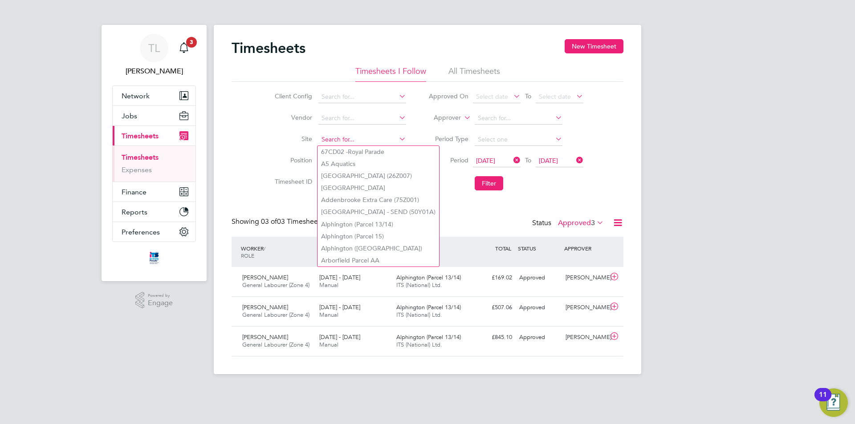
type input "a"
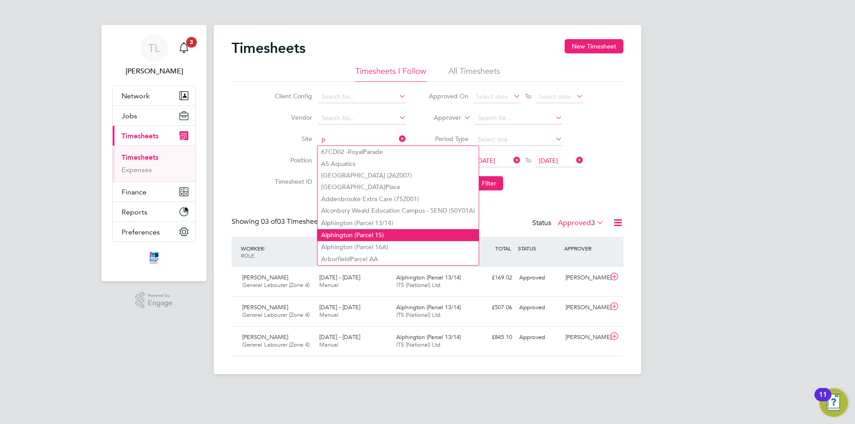
click at [378, 236] on li "Al p hington (Parcel 15)" at bounding box center [397, 235] width 161 height 12
type input "Alphington (Parcel 15)"
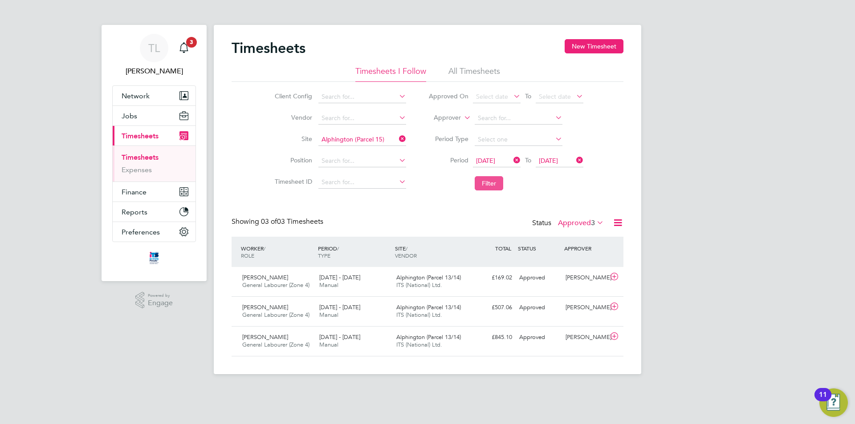
click at [484, 183] on button "Filter" at bounding box center [489, 183] width 28 height 14
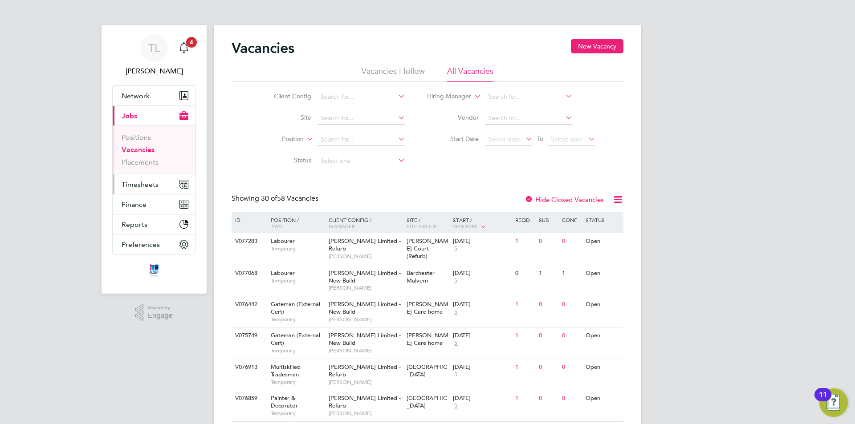
click at [156, 184] on span "Timesheets" at bounding box center [140, 184] width 37 height 8
click at [140, 184] on span "Timesheets" at bounding box center [140, 184] width 37 height 8
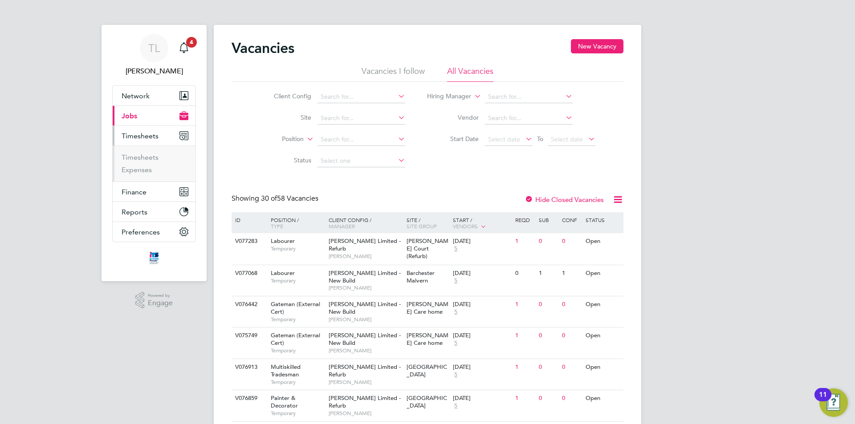
click at [138, 164] on li "Timesheets" at bounding box center [155, 159] width 67 height 12
click at [146, 157] on link "Timesheets" at bounding box center [140, 157] width 37 height 8
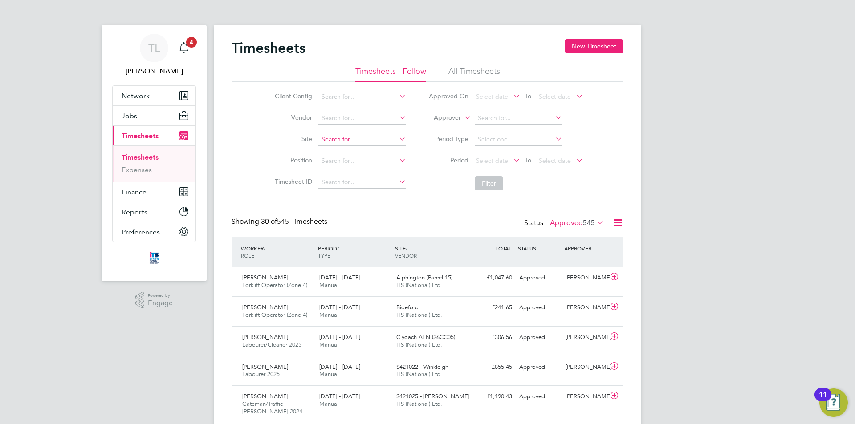
click at [353, 137] on input at bounding box center [362, 140] width 88 height 12
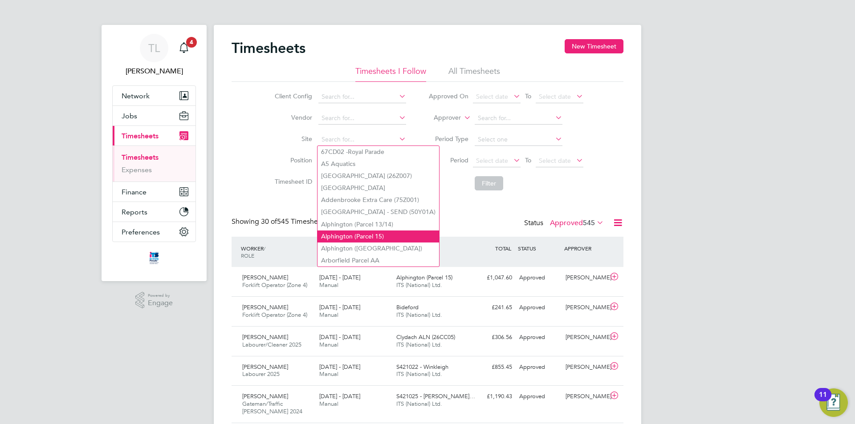
click at [333, 233] on li "Alphington (Parcel 15)" at bounding box center [378, 237] width 122 height 12
type input "Alphington (Parcel 15)"
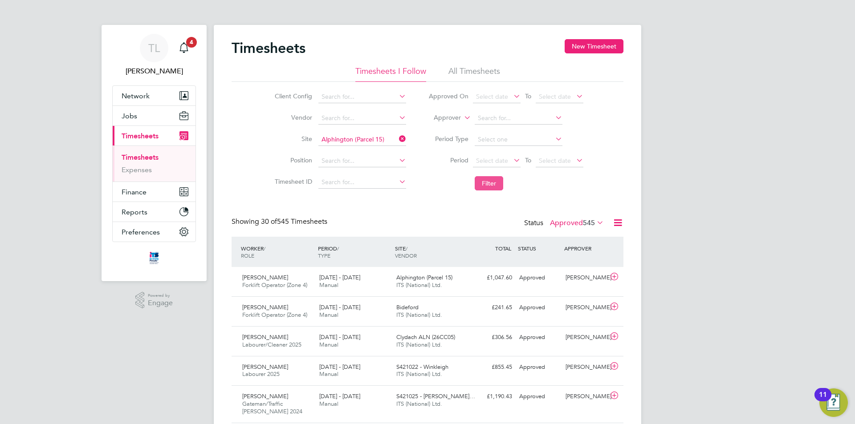
click at [496, 184] on button "Filter" at bounding box center [489, 183] width 28 height 14
click at [512, 160] on icon at bounding box center [512, 160] width 0 height 12
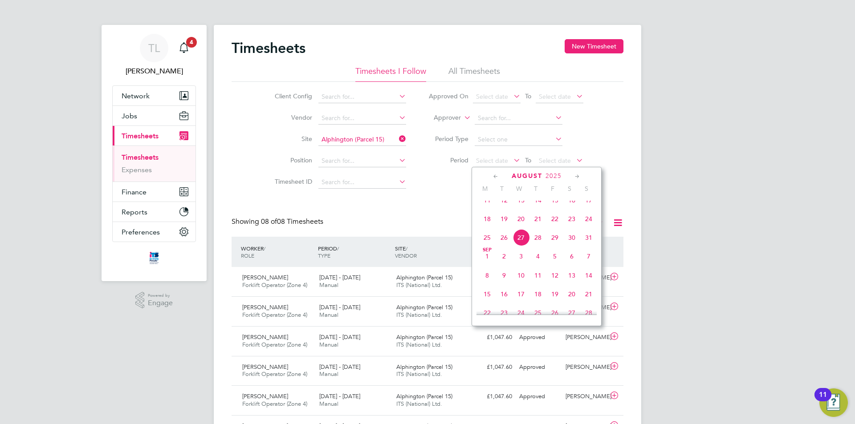
click at [569, 208] on span "16" at bounding box center [571, 200] width 17 height 17
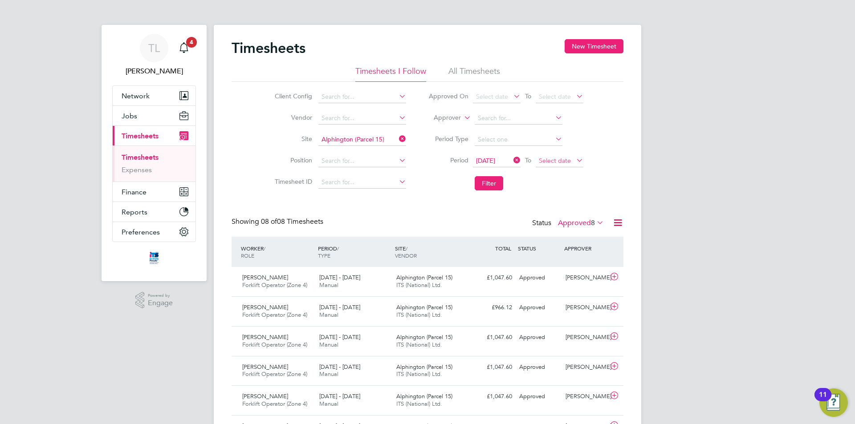
click at [553, 162] on span "Select date" at bounding box center [555, 161] width 32 height 8
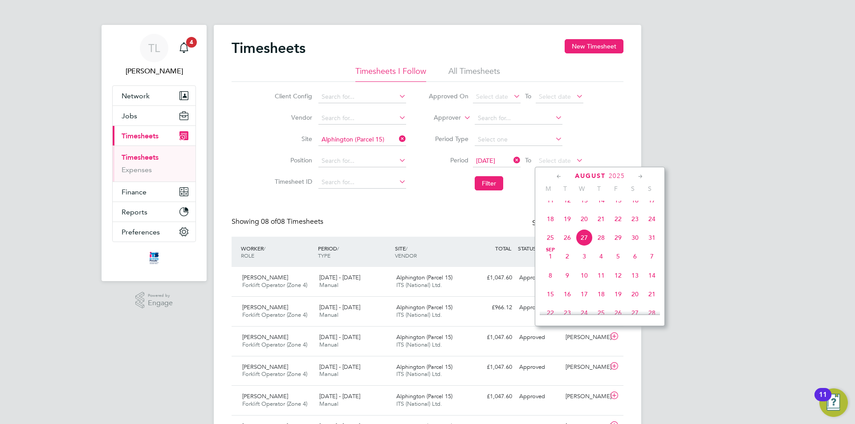
click at [616, 227] on span "22" at bounding box center [617, 219] width 17 height 17
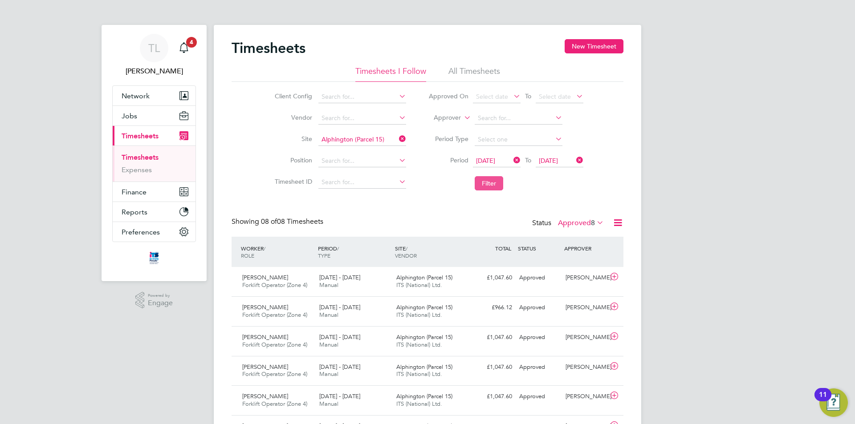
click at [496, 191] on button "Filter" at bounding box center [489, 183] width 28 height 14
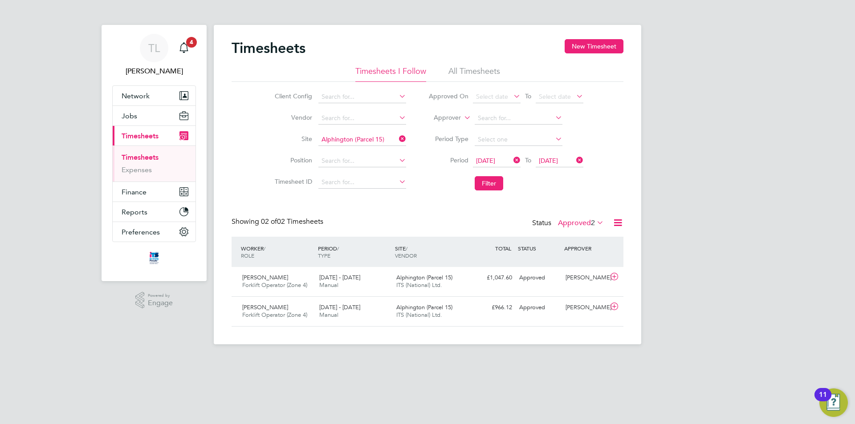
click at [397, 139] on icon at bounding box center [397, 139] width 0 height 12
click at [377, 139] on input at bounding box center [362, 140] width 88 height 12
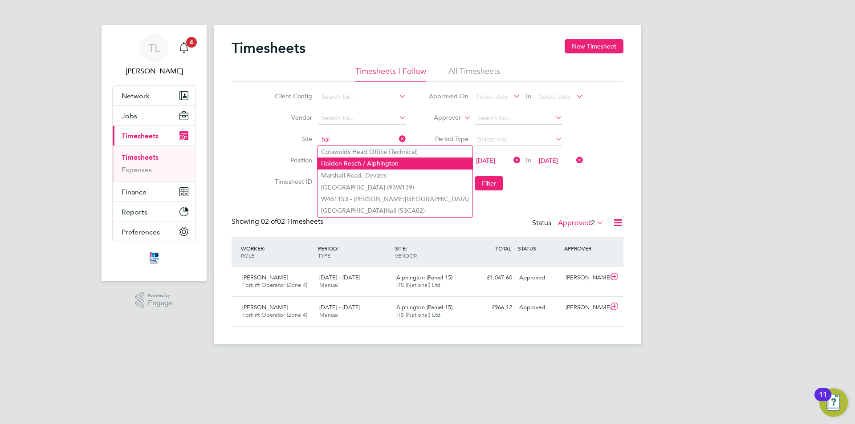
click at [370, 166] on li "Hal don Reach / Alphington" at bounding box center [394, 164] width 155 height 12
type input "Haldon Reach / Alphington"
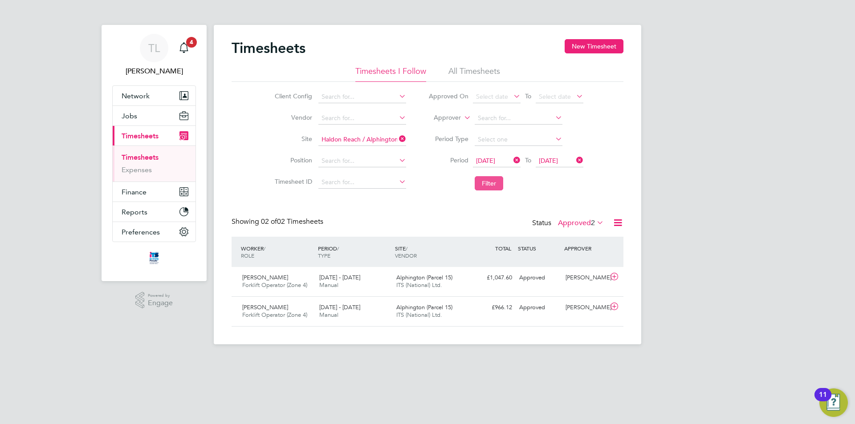
click at [491, 181] on button "Filter" at bounding box center [489, 183] width 28 height 14
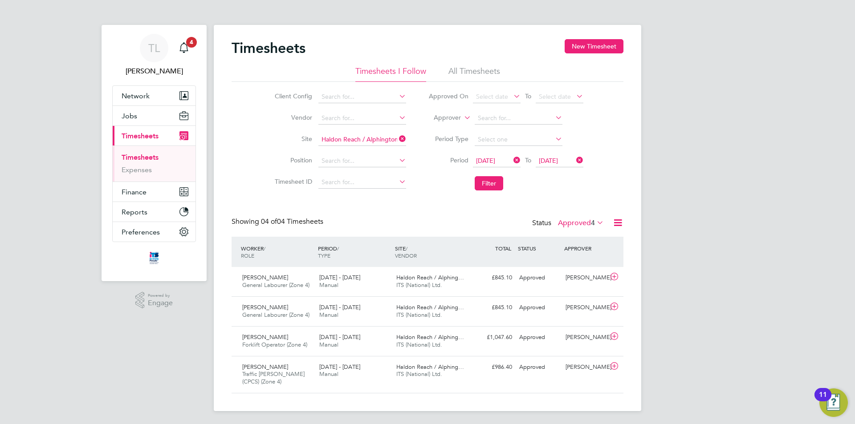
click at [574, 223] on label "Approved 4" at bounding box center [581, 223] width 46 height 9
click at [583, 262] on li "Submitted" at bounding box center [581, 264] width 41 height 12
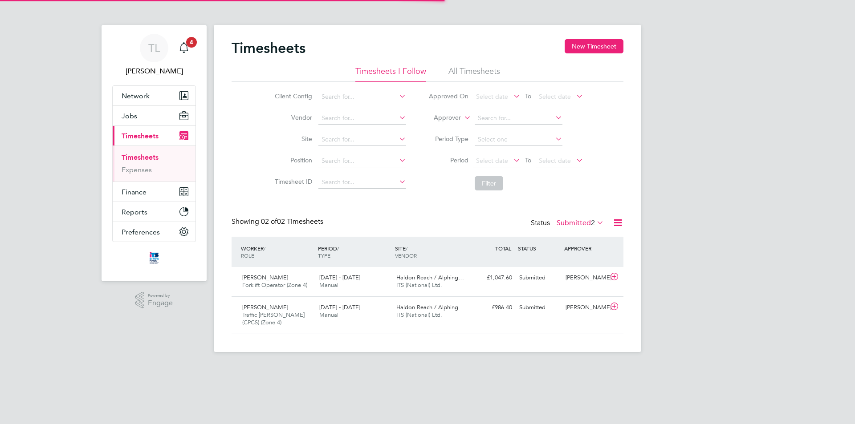
scroll to position [23, 77]
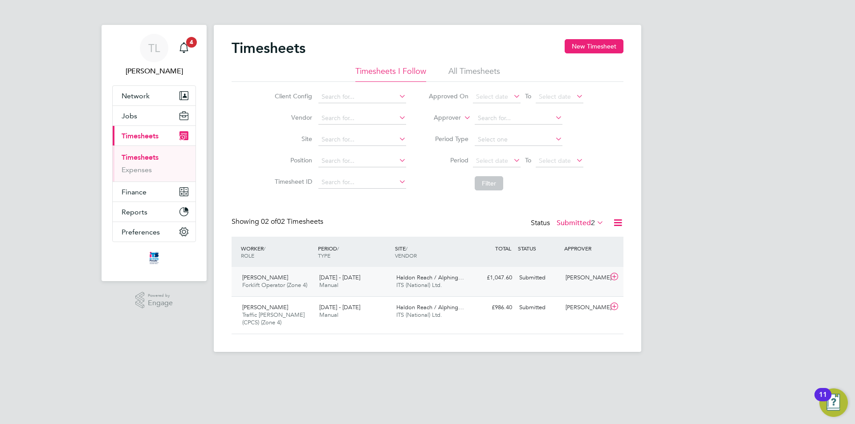
click at [577, 276] on div "[PERSON_NAME]" at bounding box center [585, 278] width 46 height 15
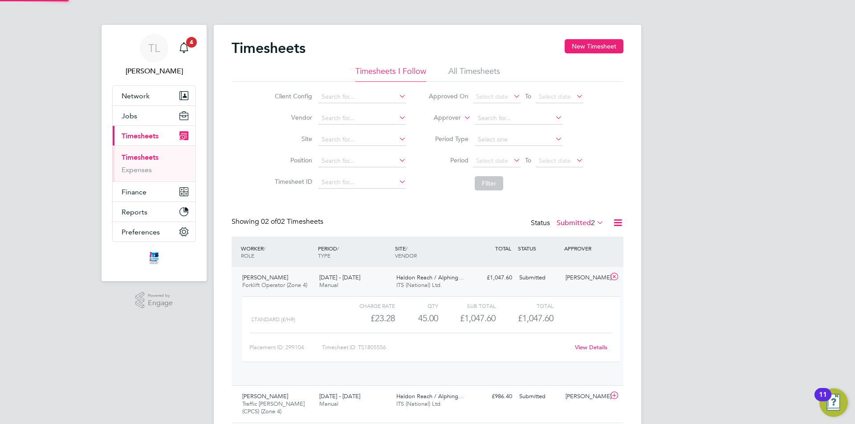
scroll to position [15, 87]
click at [575, 278] on div "[PERSON_NAME]" at bounding box center [585, 278] width 46 height 15
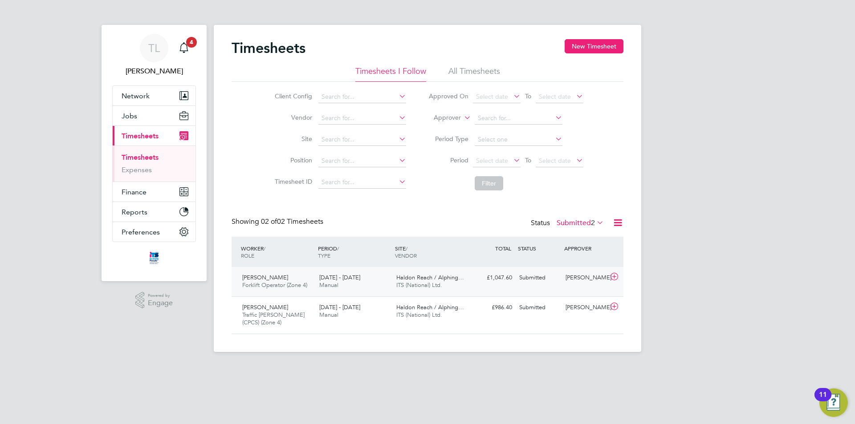
click at [595, 284] on div "[PERSON_NAME]" at bounding box center [585, 278] width 46 height 15
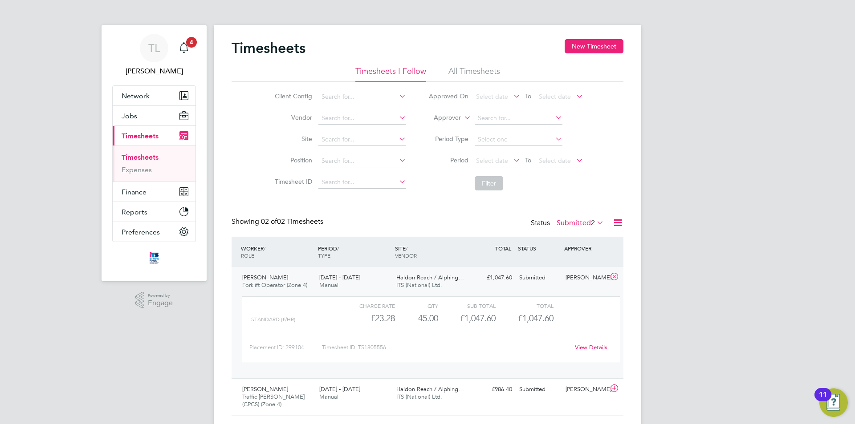
click at [589, 344] on link "View Details" at bounding box center [591, 348] width 32 height 8
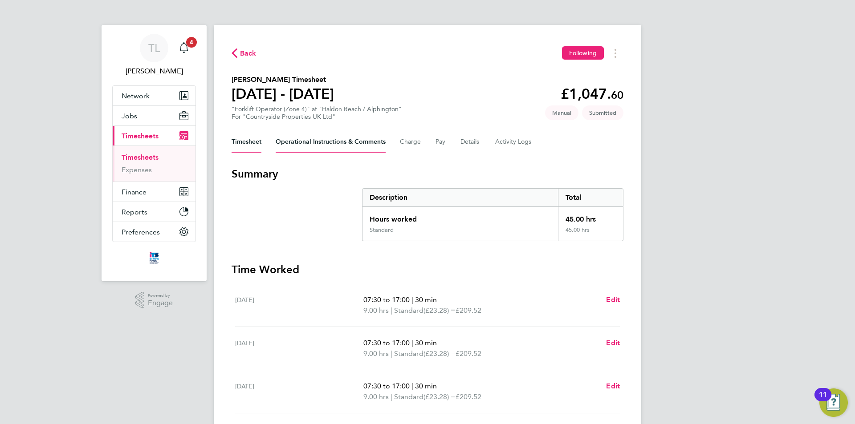
click at [305, 142] on Comments-tab "Operational Instructions & Comments" at bounding box center [331, 141] width 110 height 21
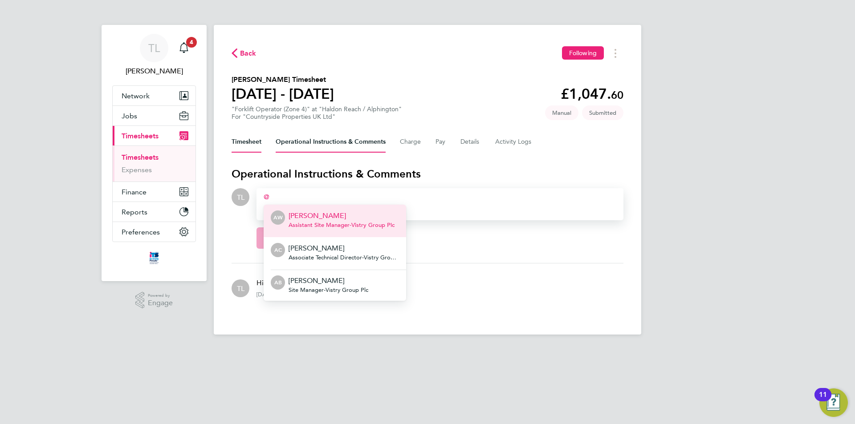
click at [243, 145] on button "Timesheet" at bounding box center [247, 141] width 30 height 21
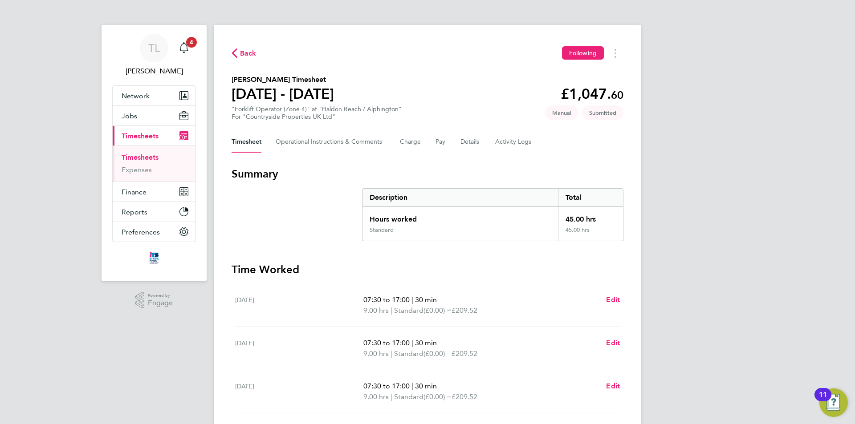
click at [245, 56] on span "Back" at bounding box center [248, 53] width 16 height 11
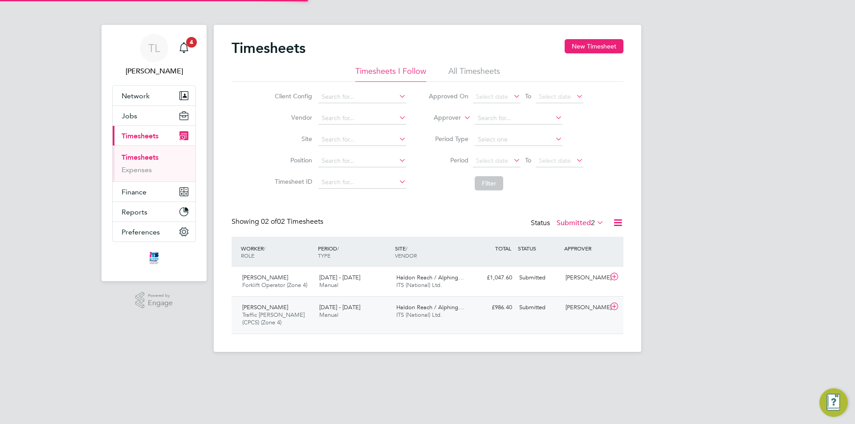
scroll to position [23, 77]
click at [595, 282] on div "James Barnard" at bounding box center [585, 278] width 46 height 15
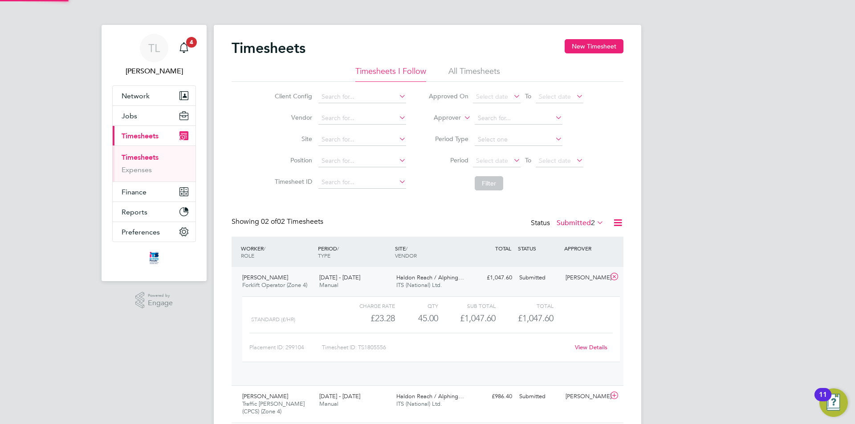
scroll to position [15, 87]
click at [590, 353] on div "View Details" at bounding box center [591, 348] width 44 height 14
click at [598, 350] on link "View Details" at bounding box center [591, 348] width 32 height 8
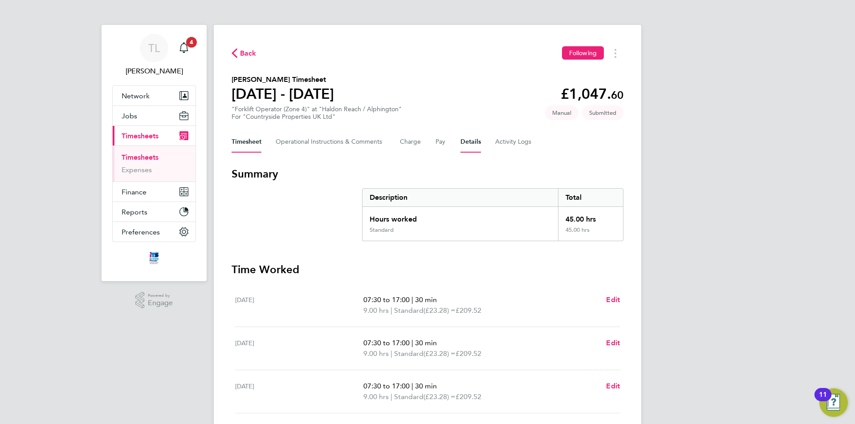
click at [469, 141] on button "Details" at bounding box center [470, 141] width 20 height 21
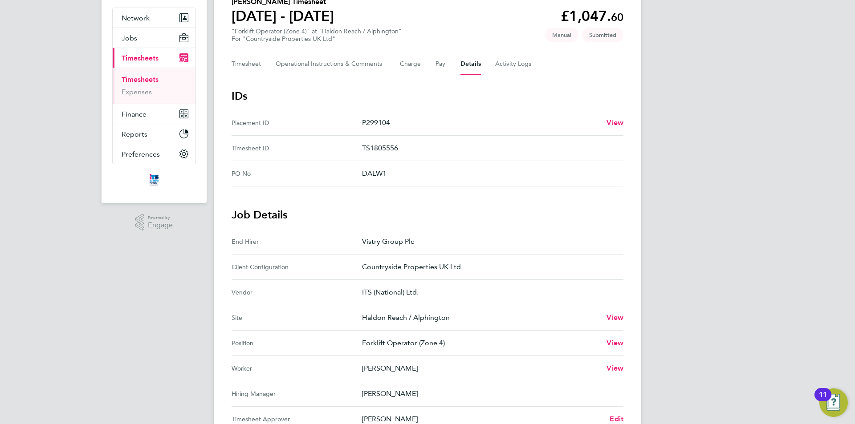
scroll to position [178, 0]
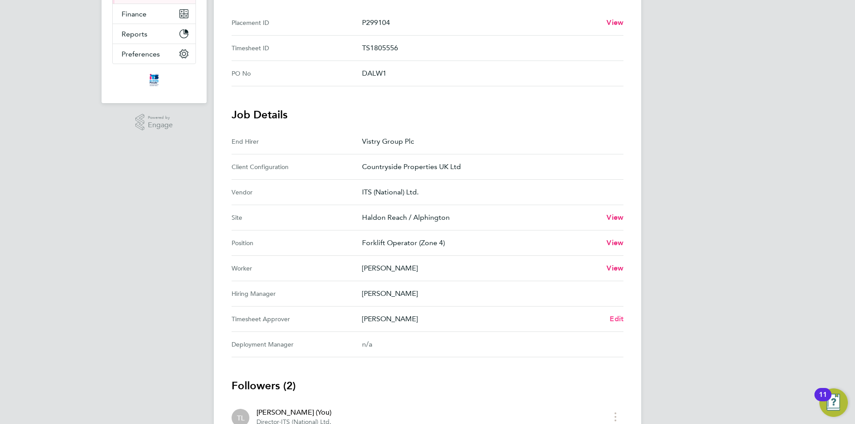
click at [622, 323] on link "Edit" at bounding box center [616, 319] width 14 height 11
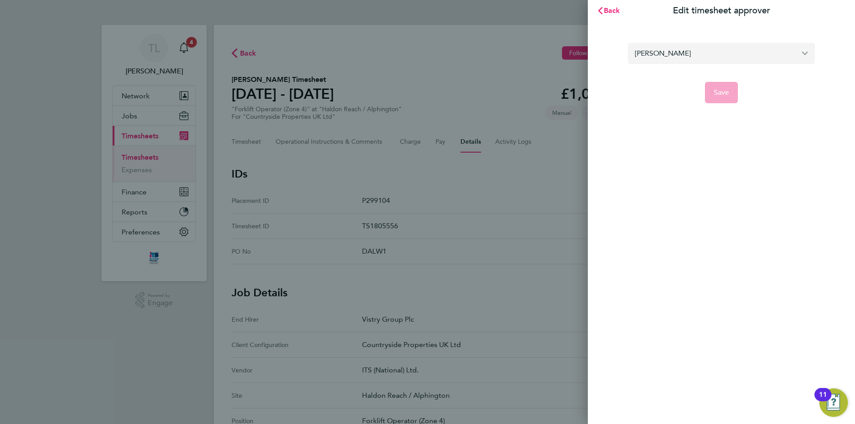
click at [754, 48] on input "James Barnard" at bounding box center [721, 53] width 187 height 21
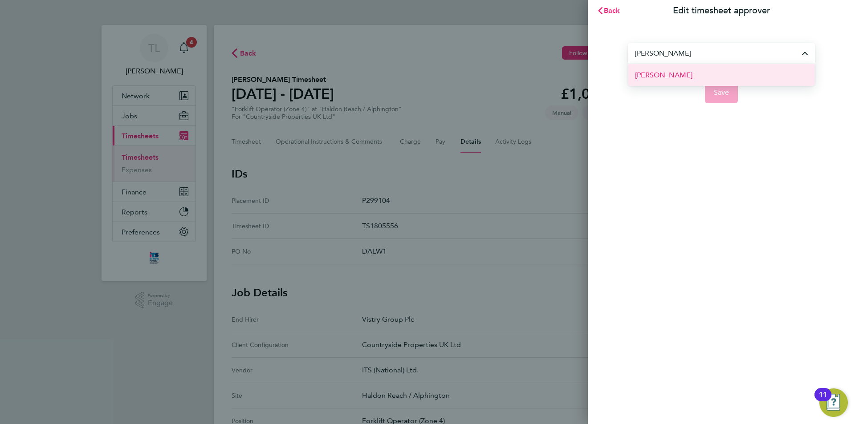
click at [694, 77] on li "[PERSON_NAME]" at bounding box center [721, 75] width 187 height 22
type input "[PERSON_NAME]"
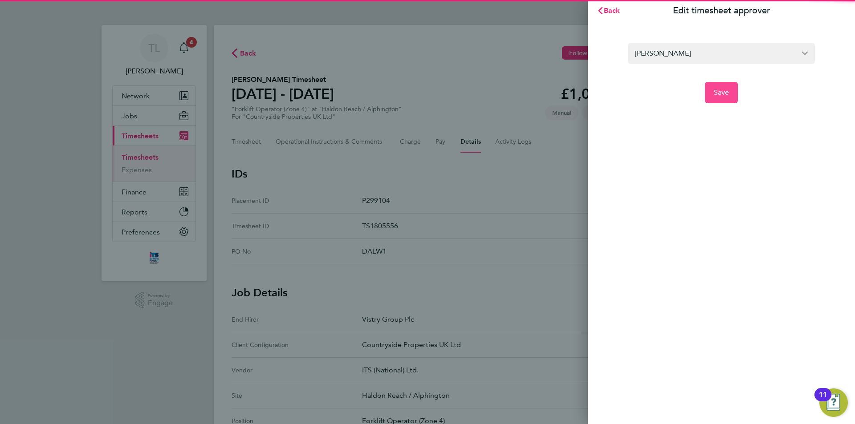
click at [732, 94] on button "Save" at bounding box center [721, 92] width 33 height 21
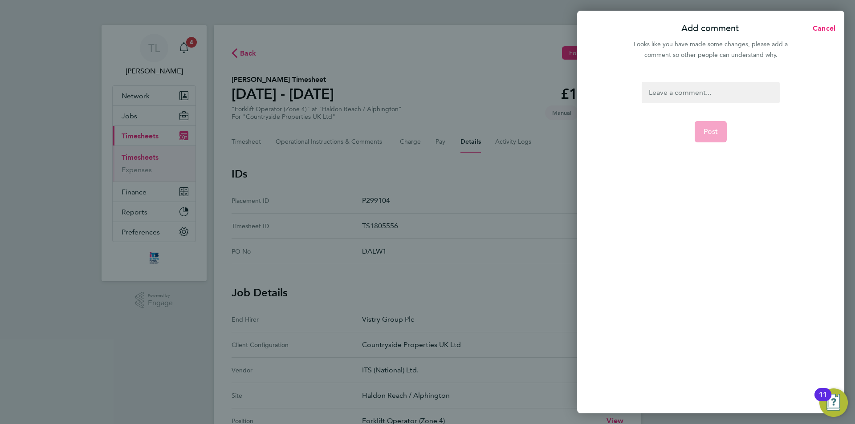
click at [719, 94] on div at bounding box center [711, 92] width 138 height 21
click at [704, 96] on div at bounding box center [711, 92] width 138 height 21
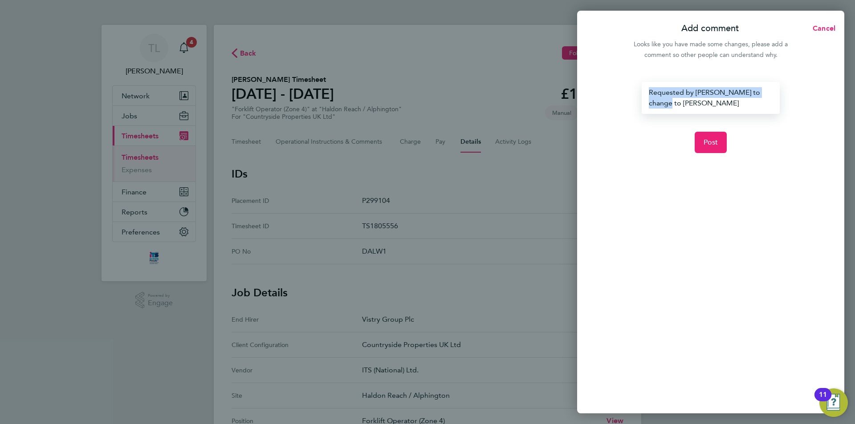
drag, startPoint x: 671, startPoint y: 102, endPoint x: 639, endPoint y: 86, distance: 36.0
click at [639, 86] on form "Requested by James to change to Rob Post" at bounding box center [710, 189] width 145 height 214
copy div "Requested by James to change to Rob"
click at [707, 142] on span "Post" at bounding box center [710, 142] width 15 height 9
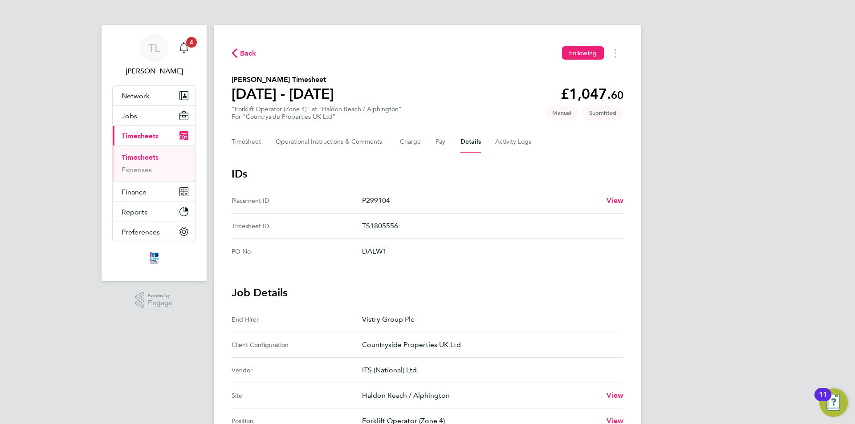
click at [249, 54] on span "Back" at bounding box center [248, 53] width 16 height 11
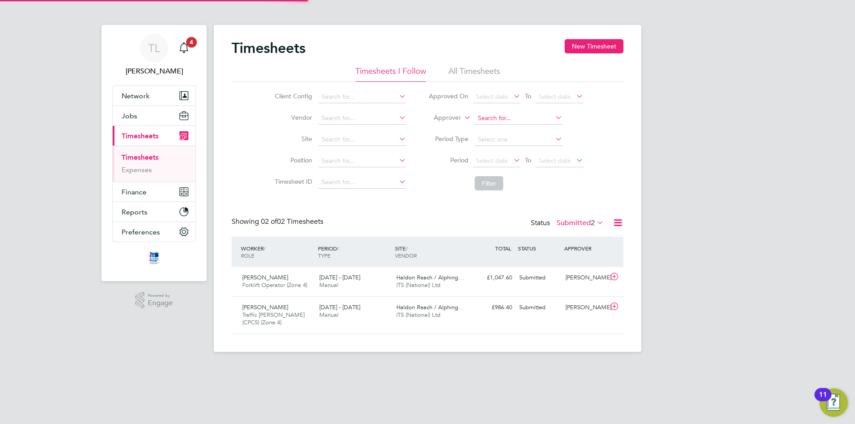
scroll to position [23, 77]
click at [575, 315] on div "James Barnard" at bounding box center [585, 308] width 46 height 15
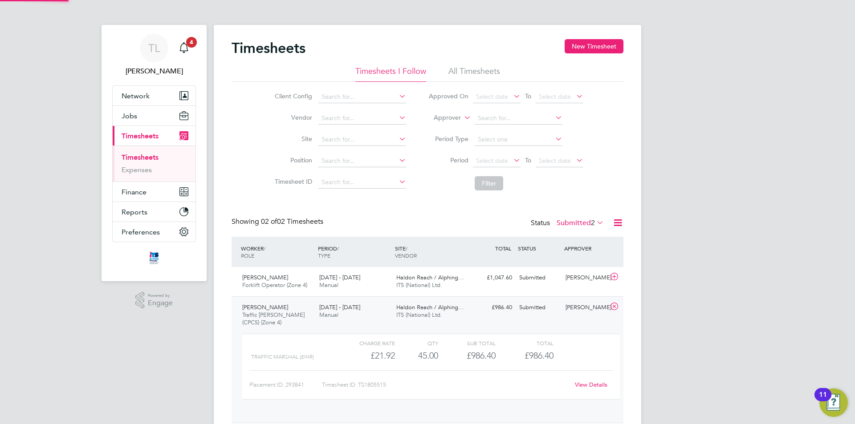
scroll to position [15, 87]
click at [592, 386] on link "View Details" at bounding box center [591, 385] width 32 height 8
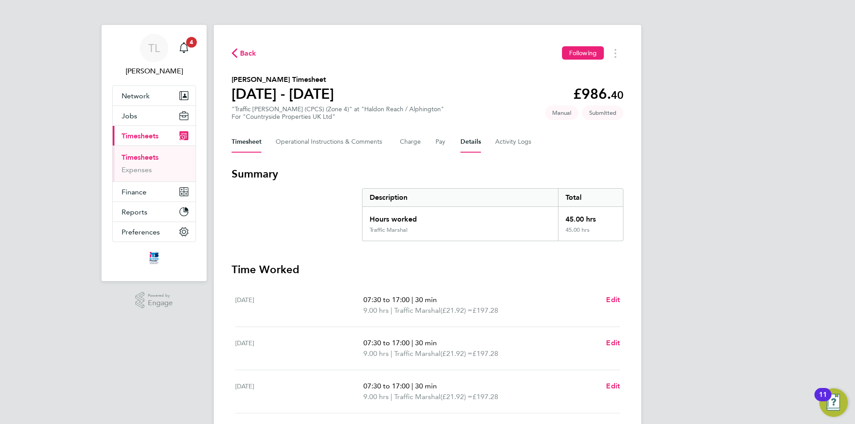
click at [467, 147] on button "Details" at bounding box center [470, 141] width 20 height 21
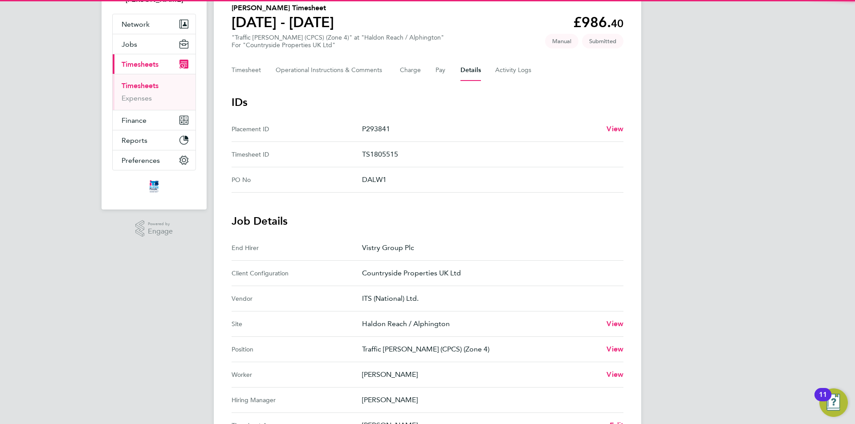
scroll to position [223, 0]
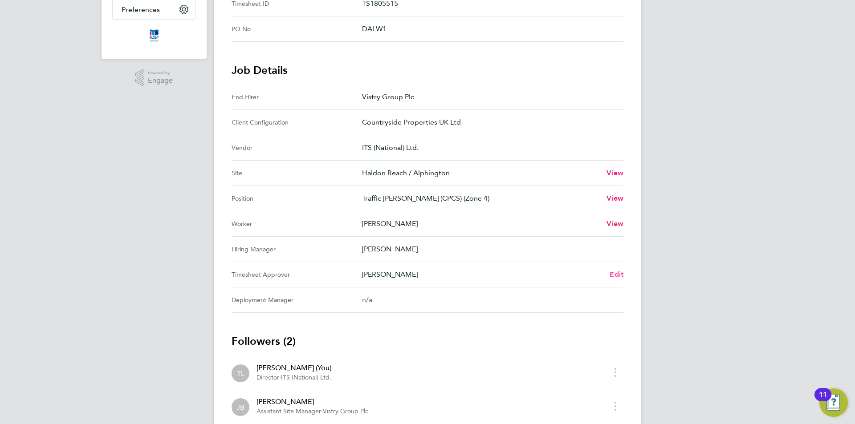
click at [616, 271] on span "Edit" at bounding box center [616, 274] width 14 height 8
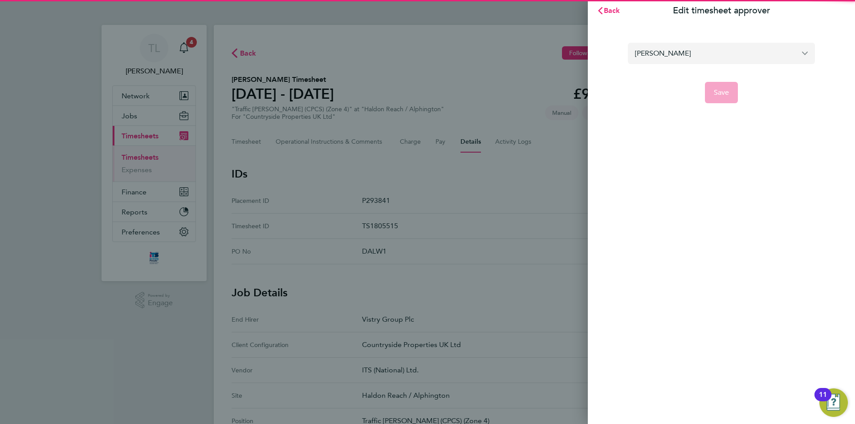
click at [745, 51] on input "James Barnard" at bounding box center [721, 53] width 187 height 21
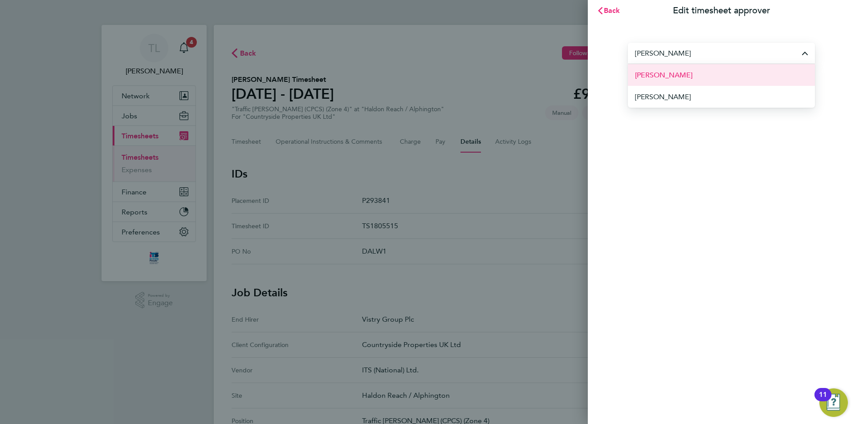
click at [690, 78] on li "[PERSON_NAME]" at bounding box center [721, 75] width 187 height 22
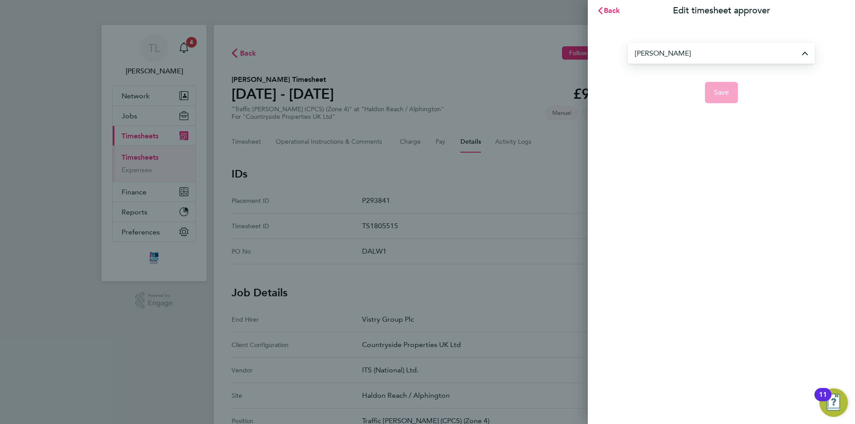
type input "[PERSON_NAME]"
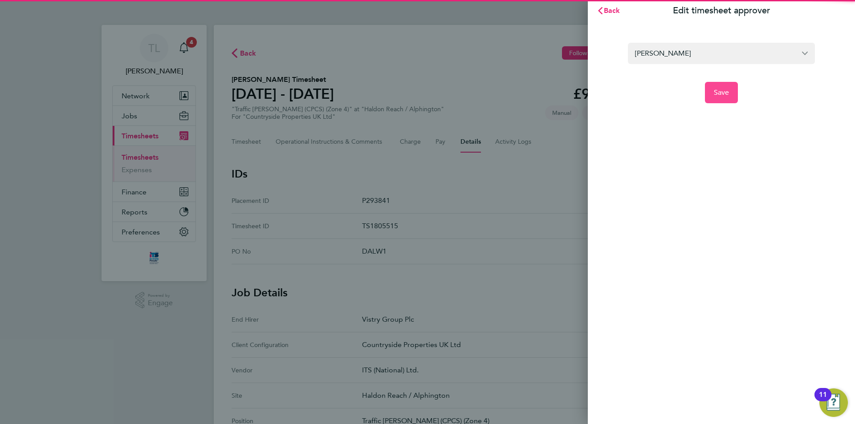
click at [725, 91] on span "Save" at bounding box center [722, 92] width 16 height 9
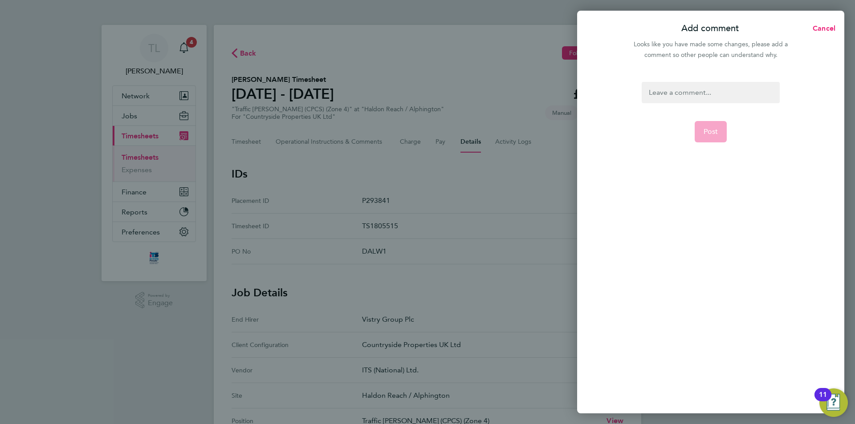
click at [703, 94] on div at bounding box center [711, 92] width 138 height 21
click at [690, 102] on div at bounding box center [711, 92] width 138 height 21
paste div
click at [715, 141] on span "Post" at bounding box center [710, 142] width 15 height 9
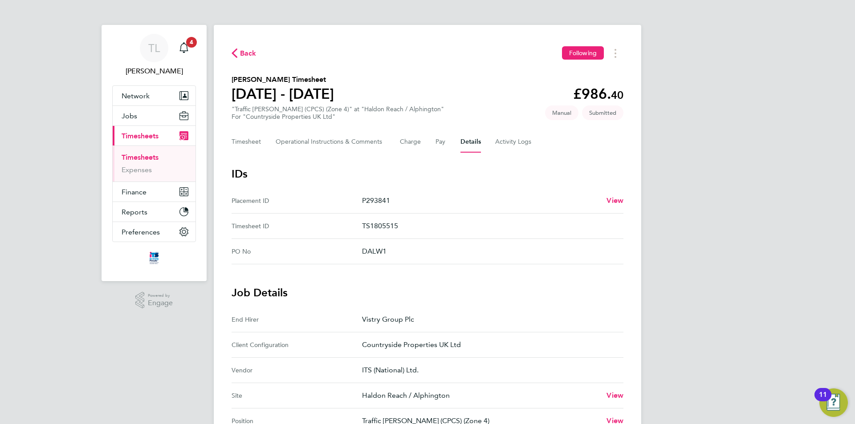
click at [252, 53] on span "Back" at bounding box center [248, 53] width 16 height 11
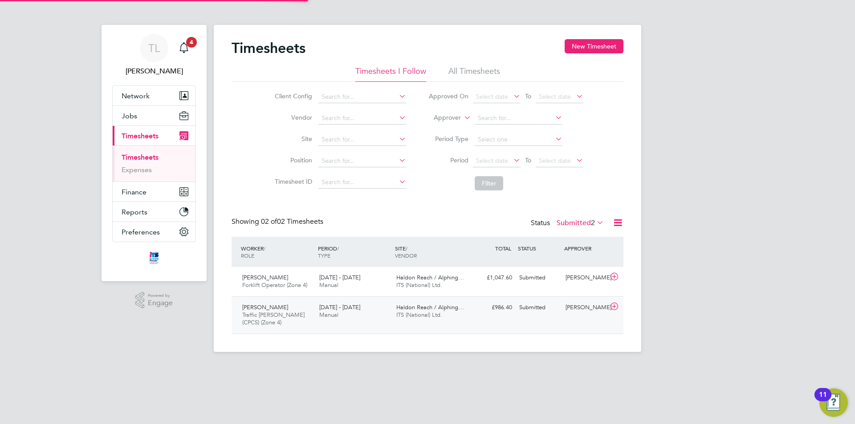
scroll to position [23, 77]
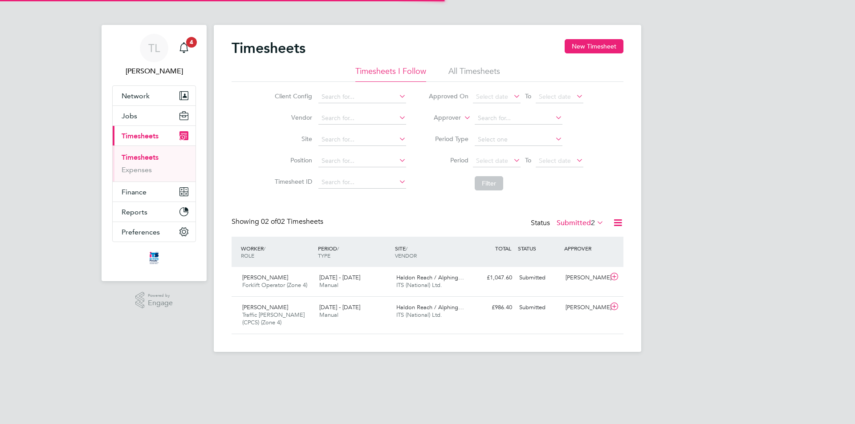
scroll to position [23, 77]
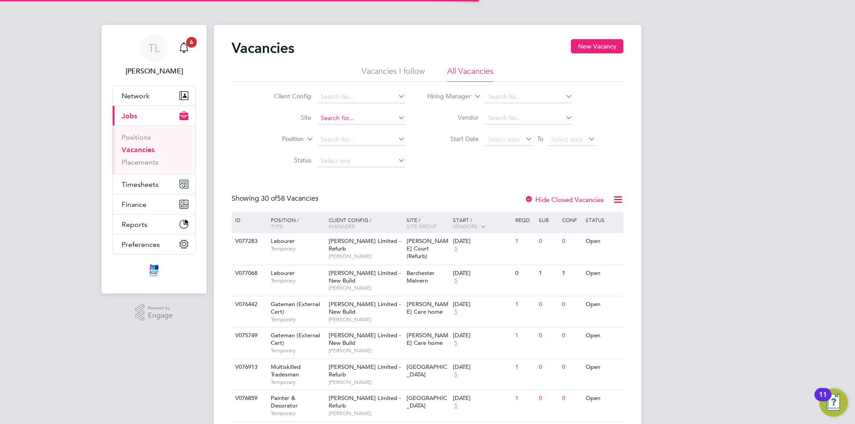
click at [353, 114] on input at bounding box center [361, 118] width 88 height 12
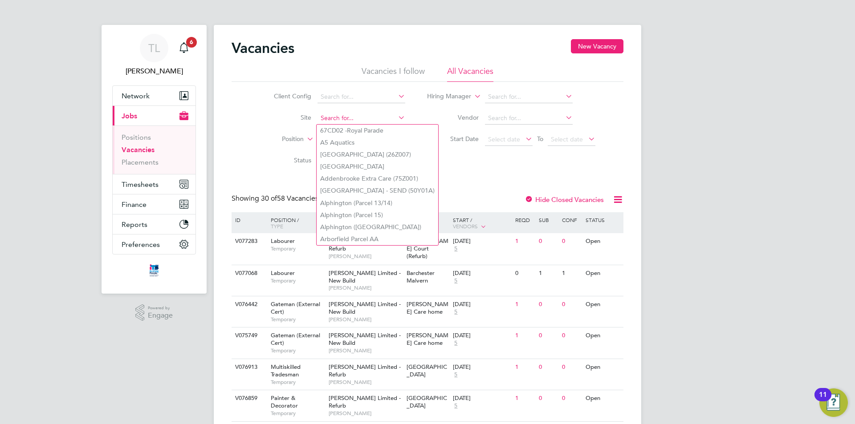
click at [364, 115] on input at bounding box center [361, 118] width 88 height 12
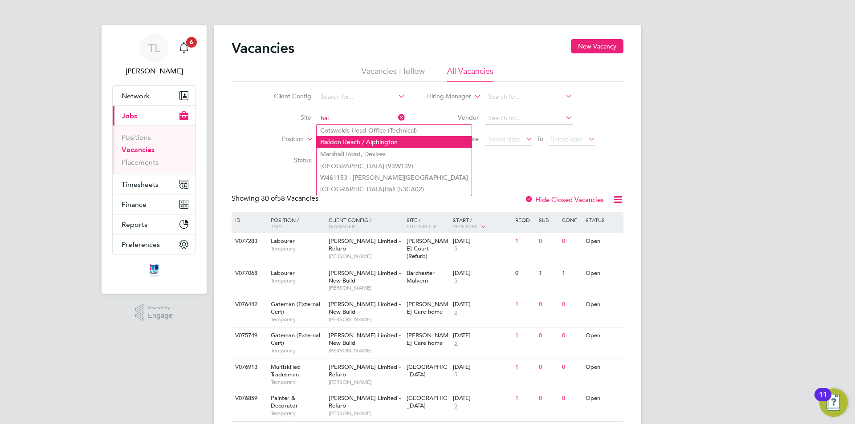
click at [363, 145] on li "[PERSON_NAME] / Alphington" at bounding box center [394, 142] width 155 height 12
type input "Haldon Reach / Alphington"
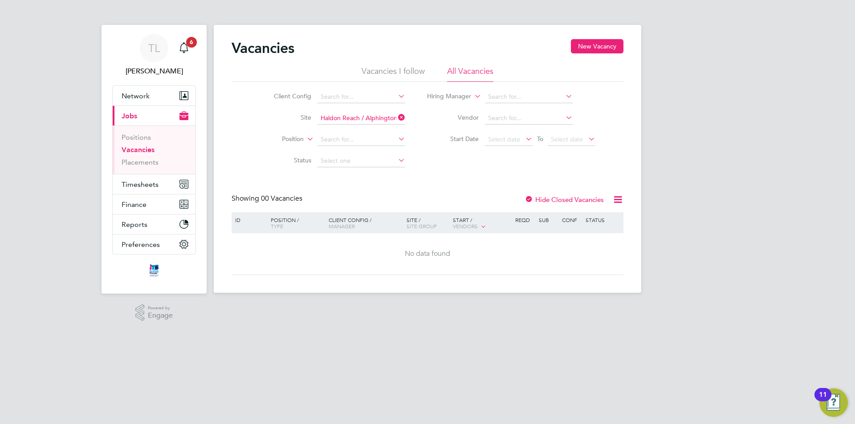
click at [524, 139] on icon at bounding box center [524, 139] width 0 height 12
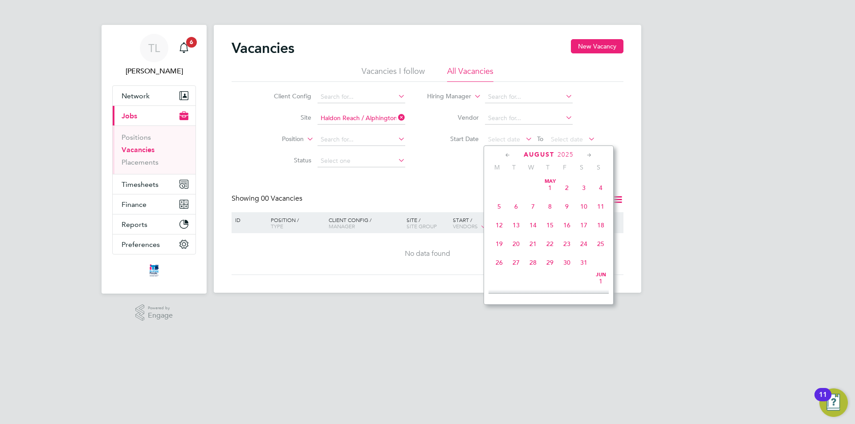
scroll to position [347, 0]
click at [458, 160] on div "Client Config Site Haldon Reach / Alphington Position Status Hiring Manager Ven…" at bounding box center [428, 127] width 392 height 90
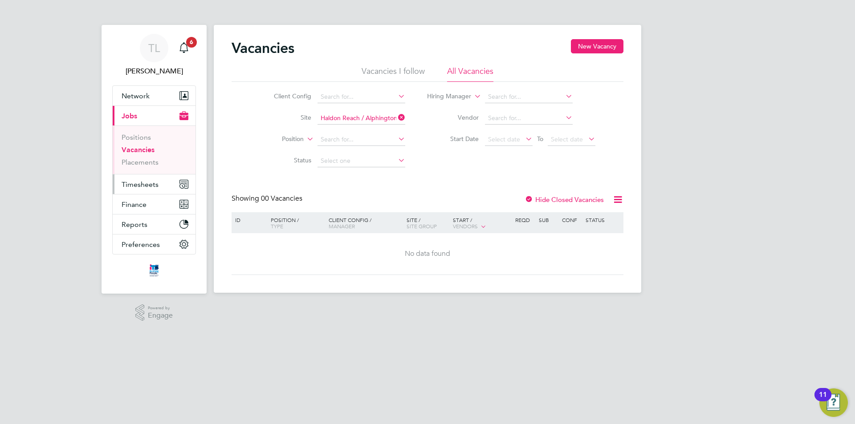
click at [149, 180] on span "Timesheets" at bounding box center [140, 184] width 37 height 8
click at [154, 186] on span "Timesheets" at bounding box center [140, 184] width 37 height 8
click at [141, 181] on span "Timesheets" at bounding box center [140, 184] width 37 height 8
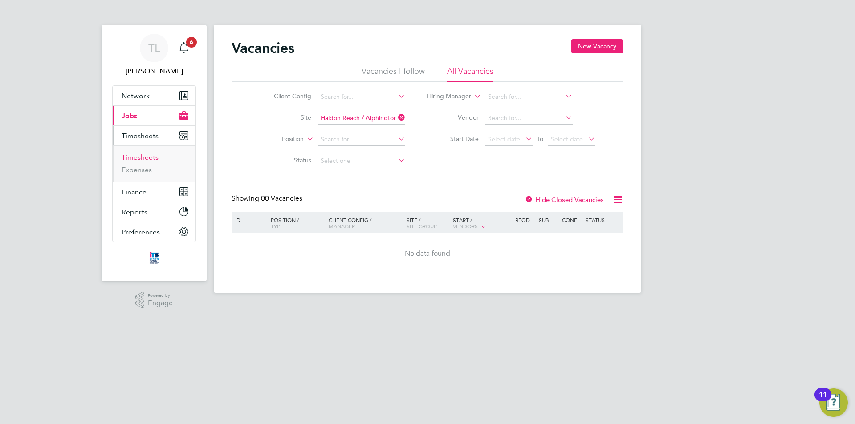
click at [143, 158] on link "Timesheets" at bounding box center [140, 157] width 37 height 8
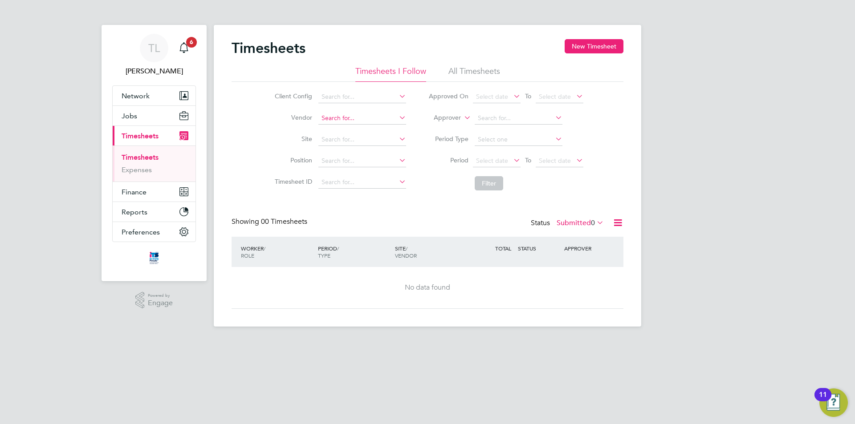
click at [366, 122] on input at bounding box center [362, 118] width 88 height 12
click at [348, 139] on input at bounding box center [362, 140] width 88 height 12
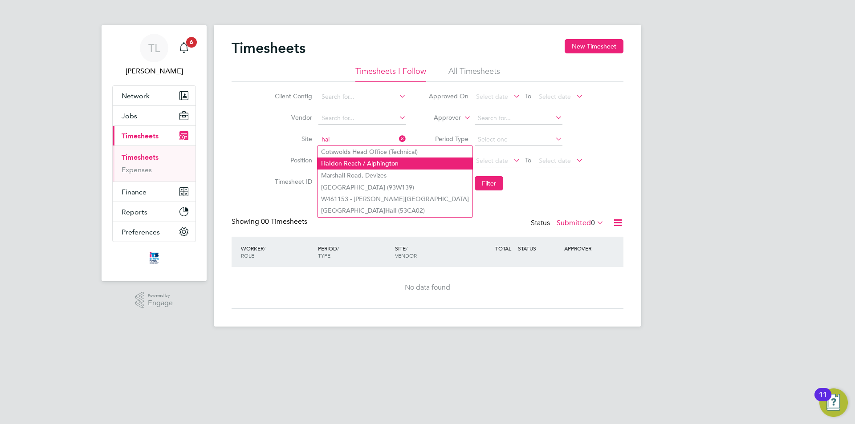
click at [354, 166] on li "[PERSON_NAME] / Alphington" at bounding box center [394, 164] width 155 height 12
type input "Haldon Reach / Alphington"
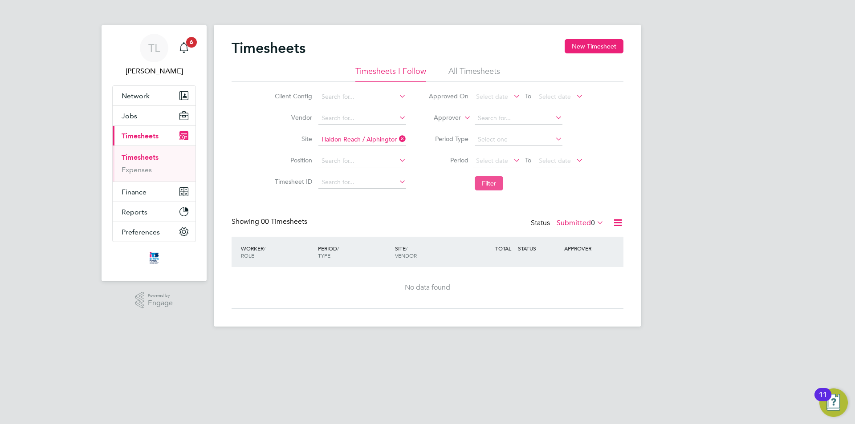
click at [498, 180] on button "Filter" at bounding box center [489, 183] width 28 height 14
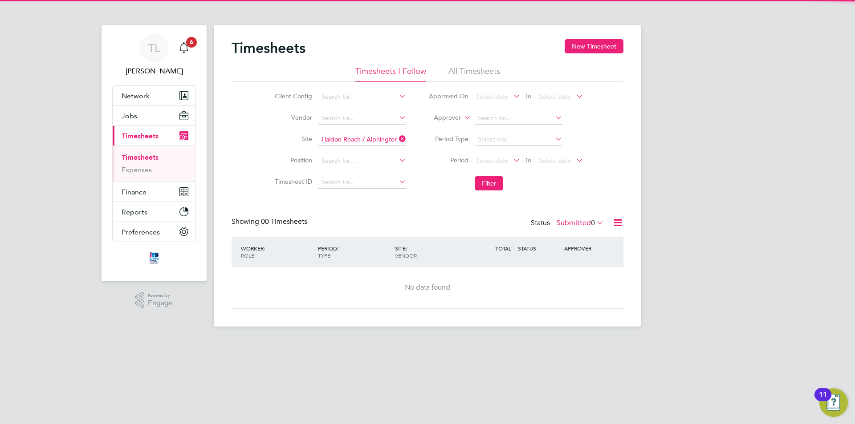
click at [583, 226] on label "Submitted 0" at bounding box center [580, 223] width 47 height 9
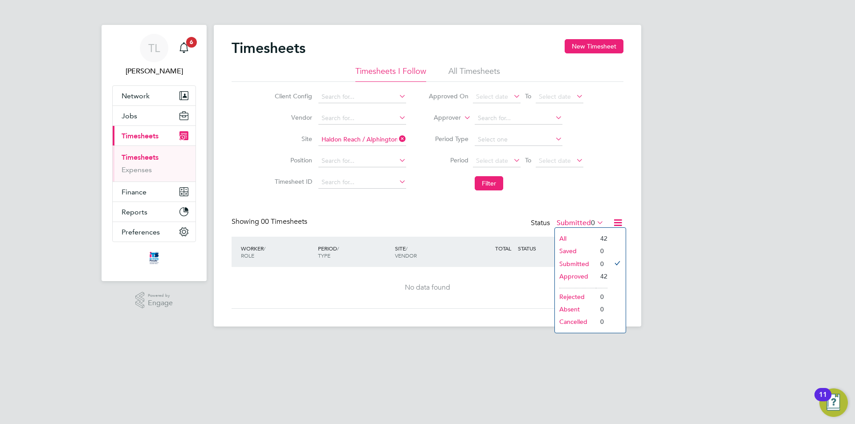
click at [586, 273] on li "Approved" at bounding box center [575, 276] width 41 height 12
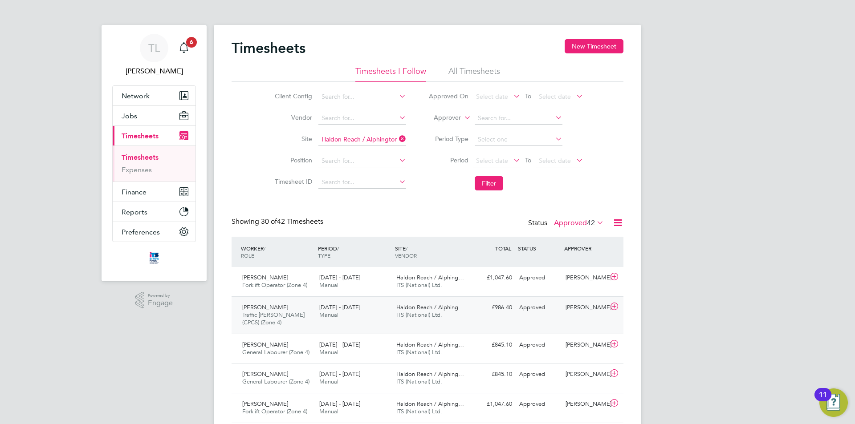
click at [494, 313] on div "£986.40 Approved" at bounding box center [492, 308] width 46 height 15
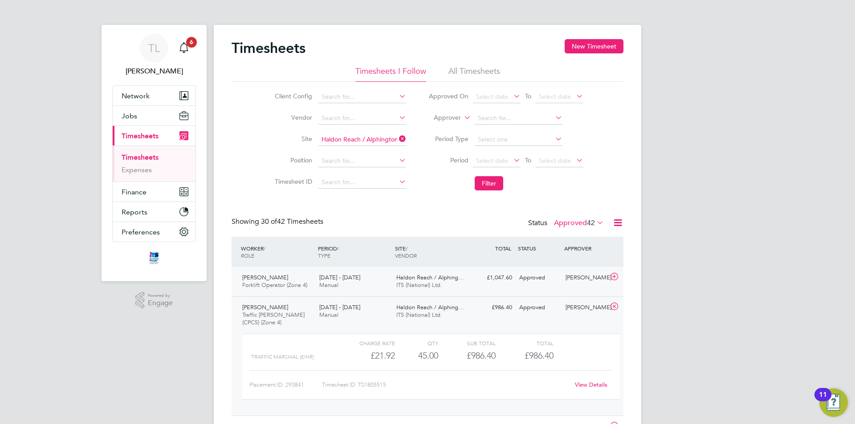
click at [521, 277] on div "Approved" at bounding box center [539, 278] width 46 height 15
